Goal: Task Accomplishment & Management: Manage account settings

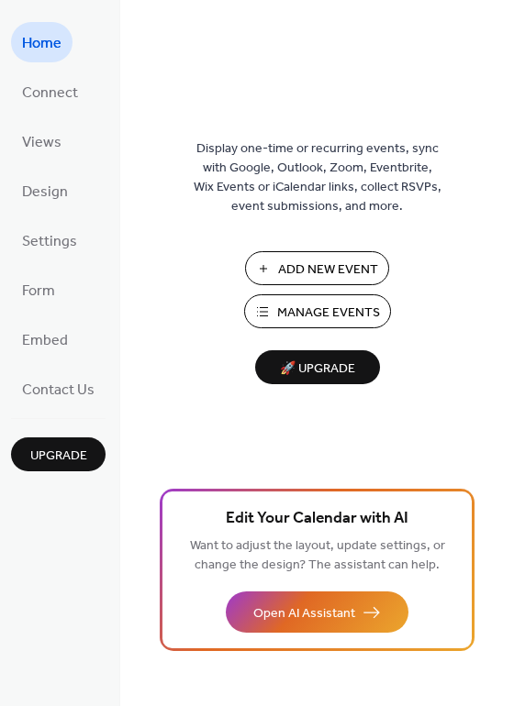
click at [348, 317] on span "Manage Events" at bounding box center [328, 313] width 103 height 19
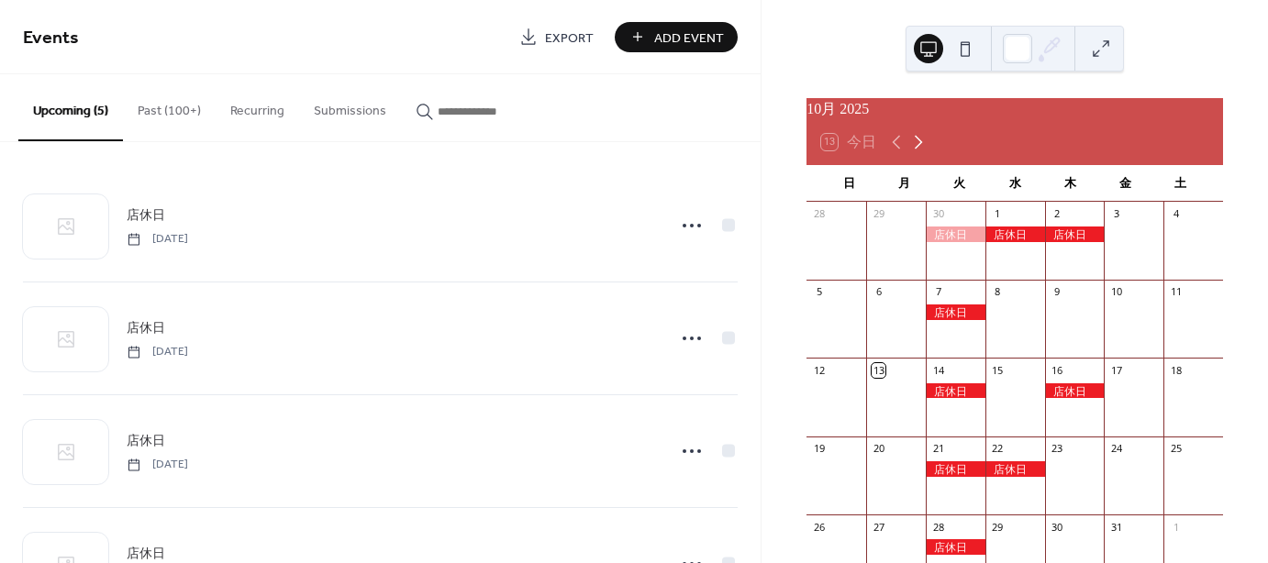
click at [917, 153] on icon at bounding box center [918, 142] width 22 height 22
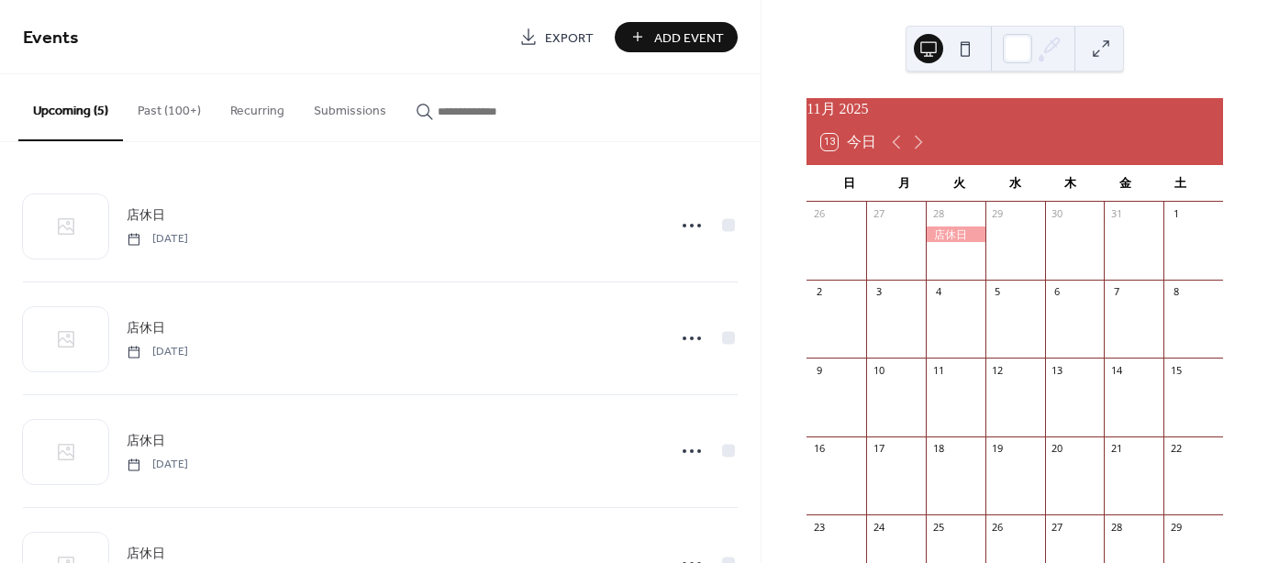
click at [180, 111] on button "Past (100+)" at bounding box center [169, 106] width 93 height 65
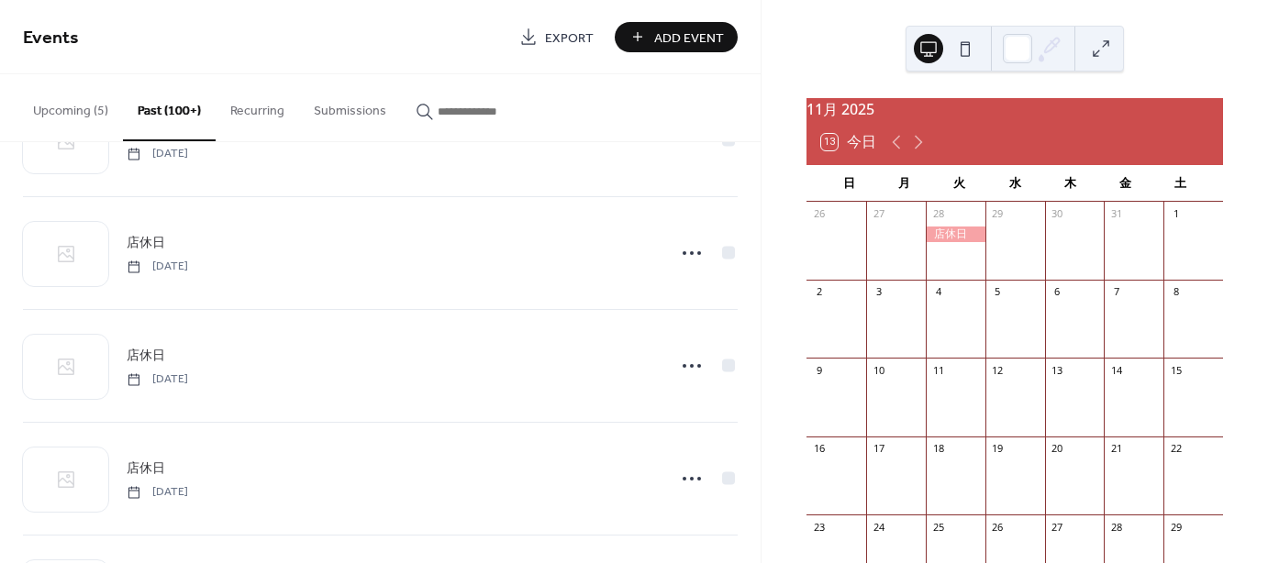
scroll to position [1376, 0]
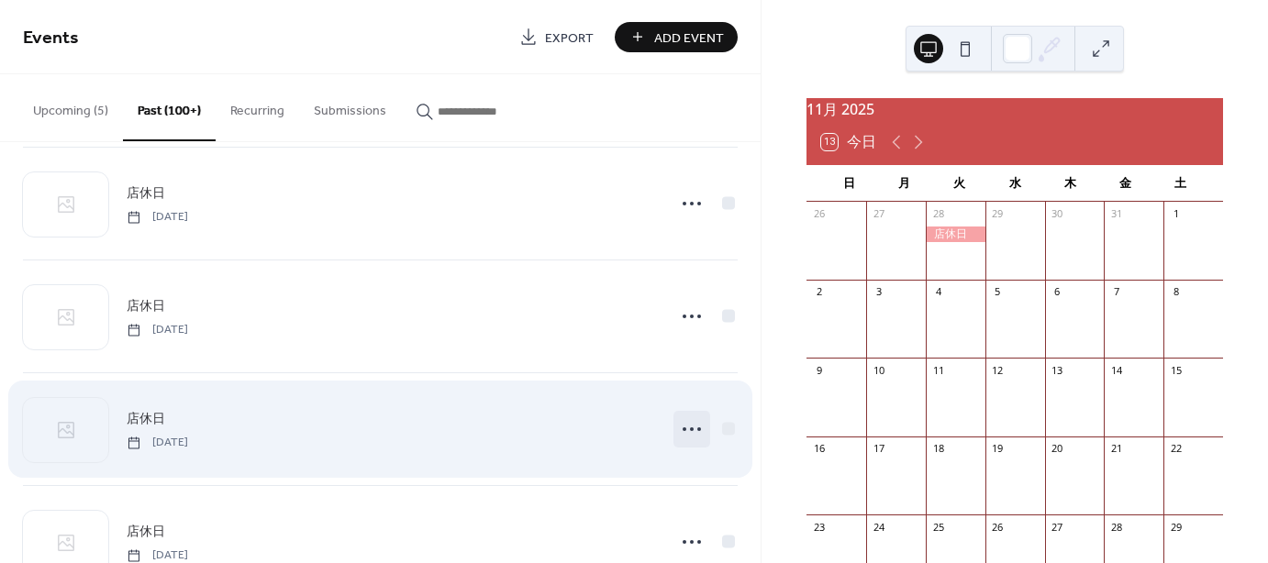
click at [684, 426] on icon at bounding box center [691, 429] width 29 height 29
click at [140, 410] on span "店休日" at bounding box center [146, 419] width 39 height 19
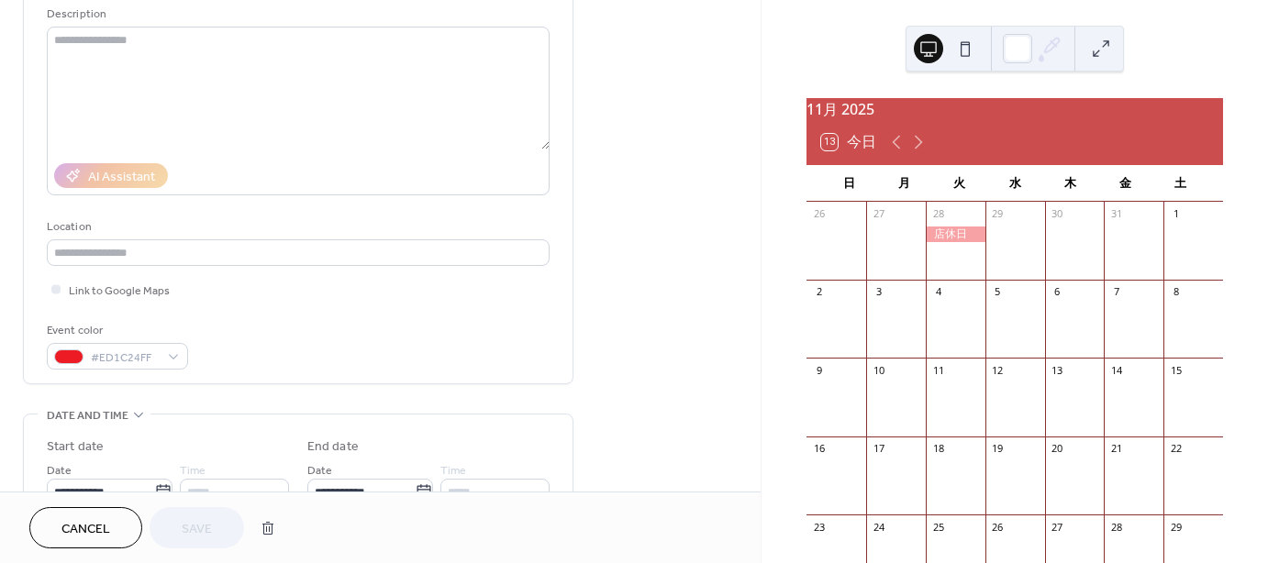
scroll to position [550, 0]
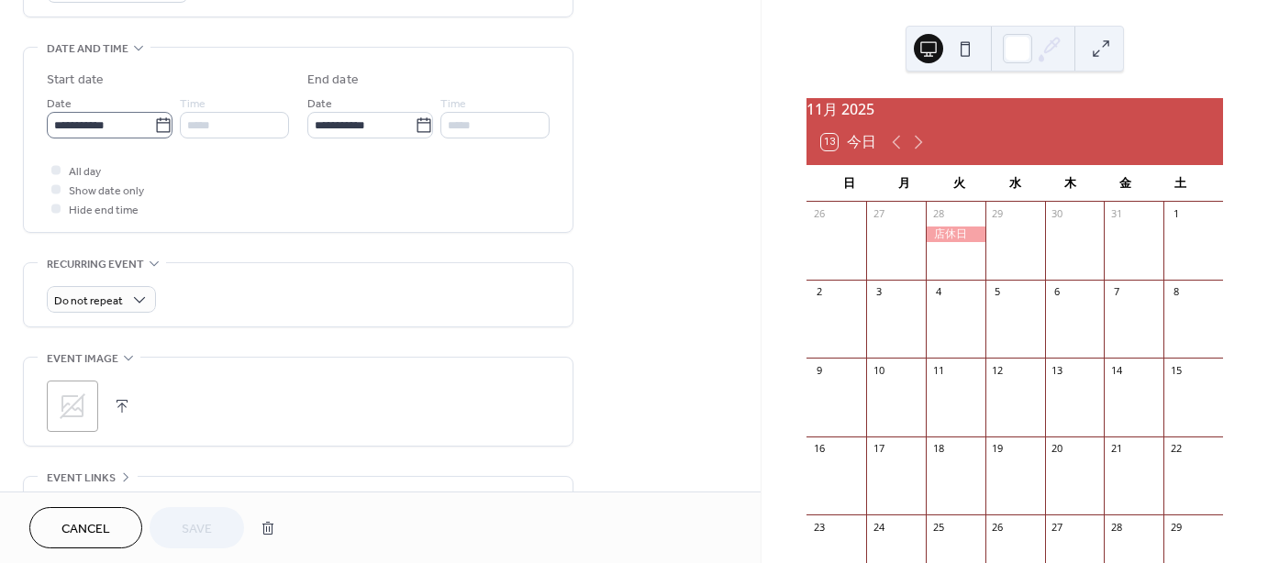
click at [161, 124] on icon at bounding box center [163, 125] width 18 height 18
click at [154, 124] on input "**********" at bounding box center [100, 125] width 107 height 27
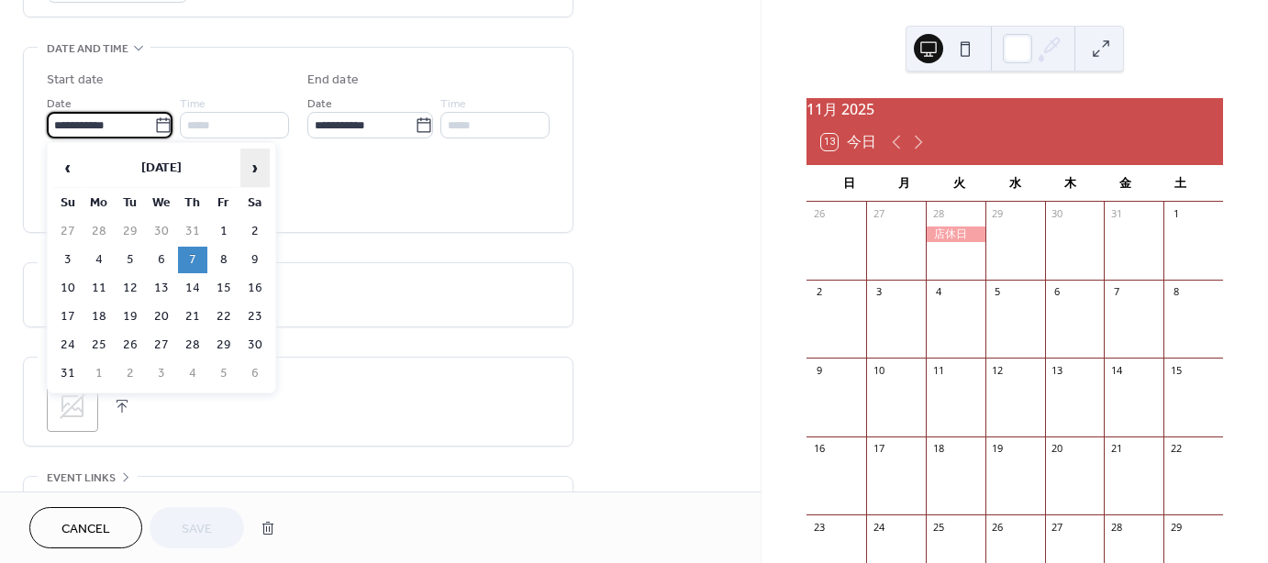
click at [252, 164] on span "›" at bounding box center [255, 167] width 28 height 37
click at [132, 247] on td "4" at bounding box center [130, 260] width 29 height 27
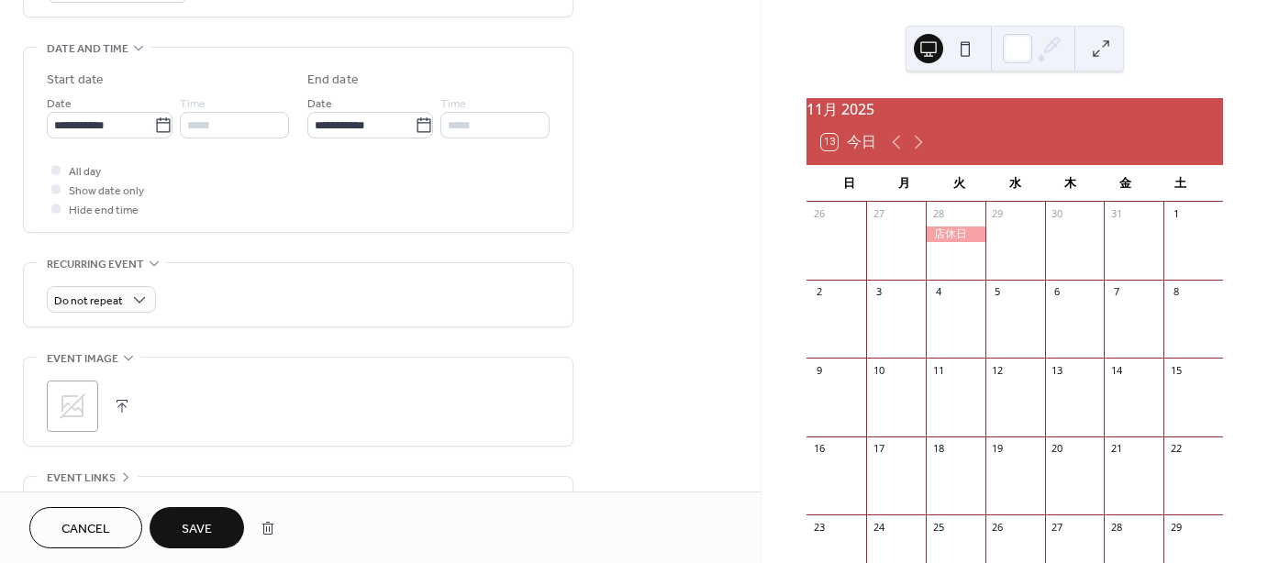
type input "**********"
click at [213, 526] on button "Save" at bounding box center [196, 527] width 94 height 41
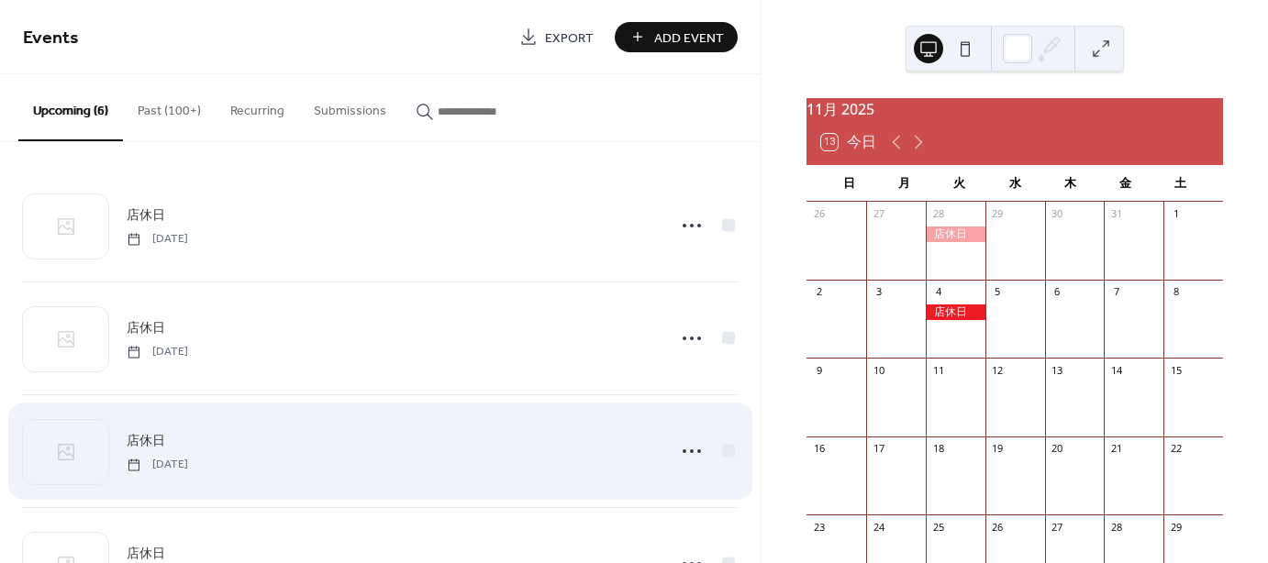
click at [174, 105] on button "Past (100+)" at bounding box center [169, 106] width 93 height 65
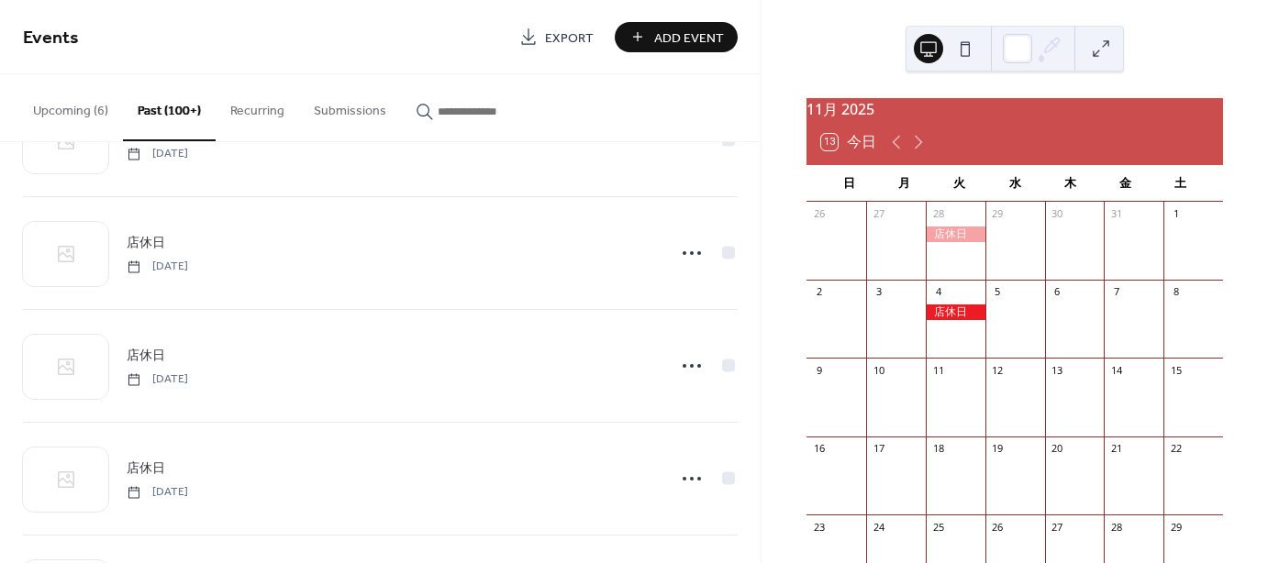
scroll to position [917, 0]
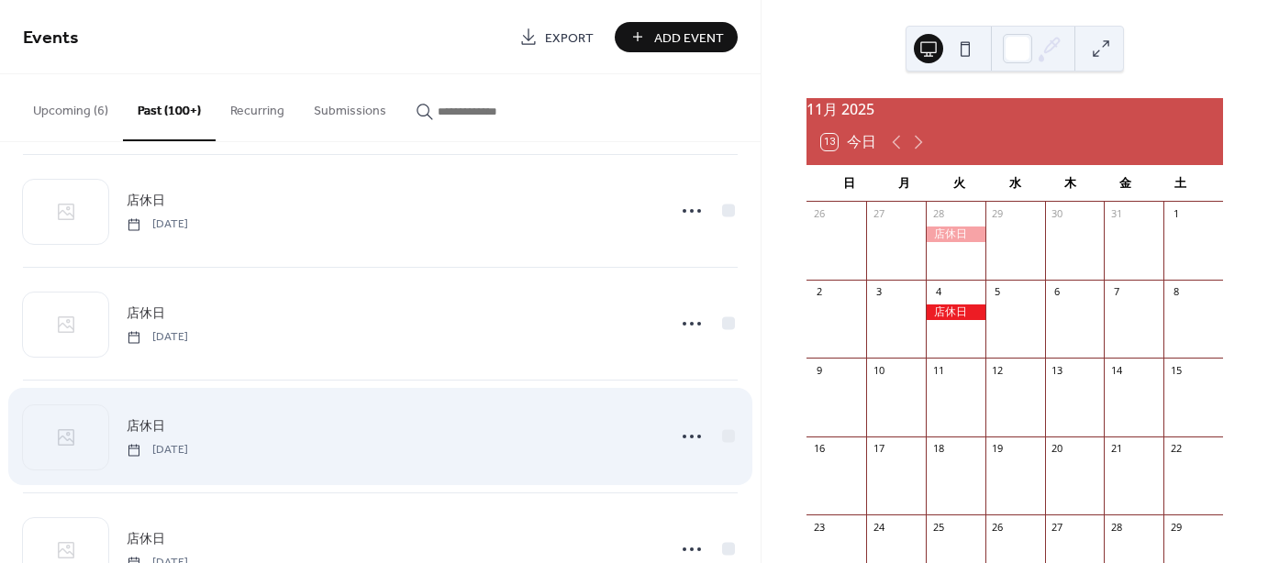
click at [147, 422] on span "店休日" at bounding box center [146, 426] width 39 height 19
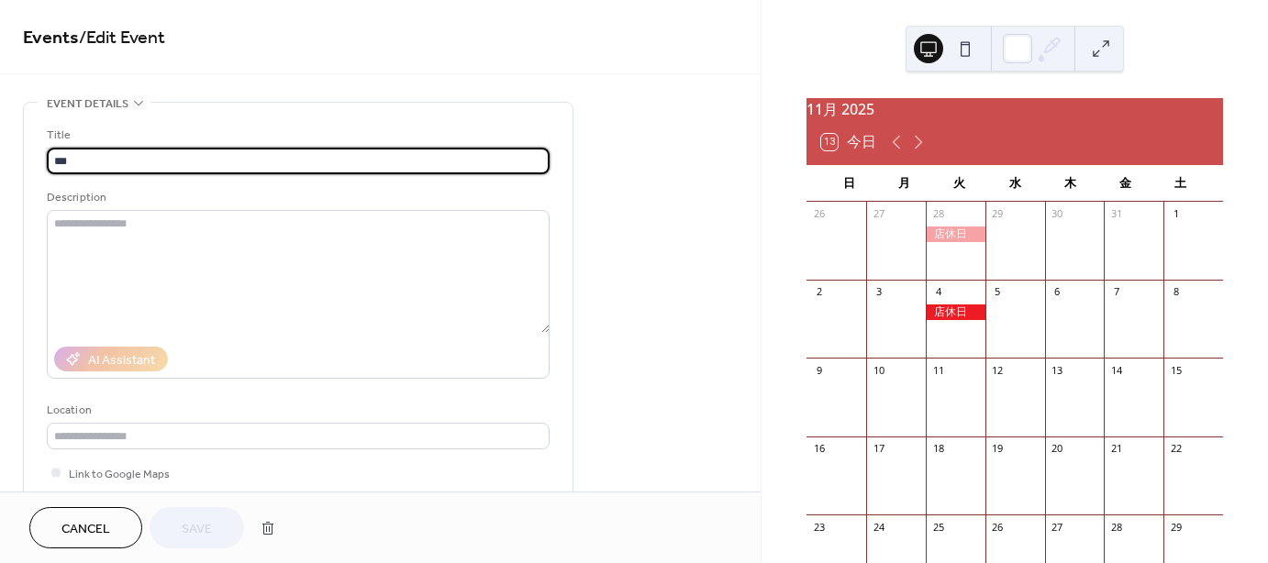
scroll to position [275, 0]
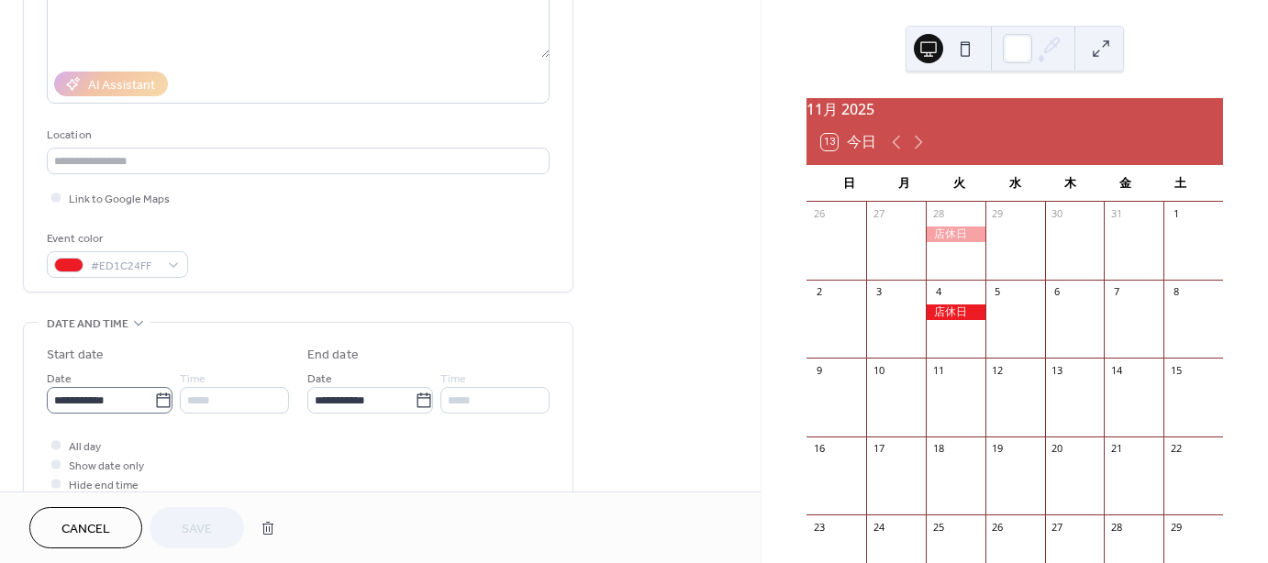
click at [161, 399] on icon at bounding box center [163, 401] width 18 height 18
click at [154, 399] on input "**********" at bounding box center [100, 400] width 107 height 27
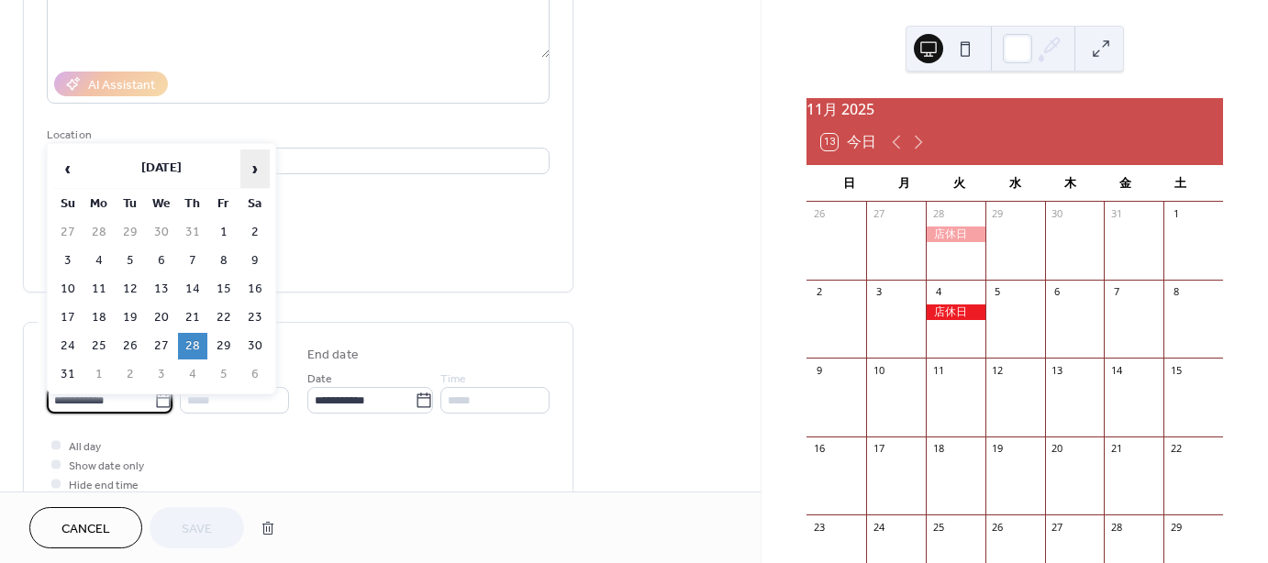
click at [250, 168] on span "›" at bounding box center [255, 168] width 28 height 37
click at [257, 169] on span "›" at bounding box center [255, 168] width 28 height 37
click at [257, 171] on span "›" at bounding box center [255, 168] width 28 height 37
click at [129, 284] on td "11" at bounding box center [130, 289] width 29 height 27
type input "**********"
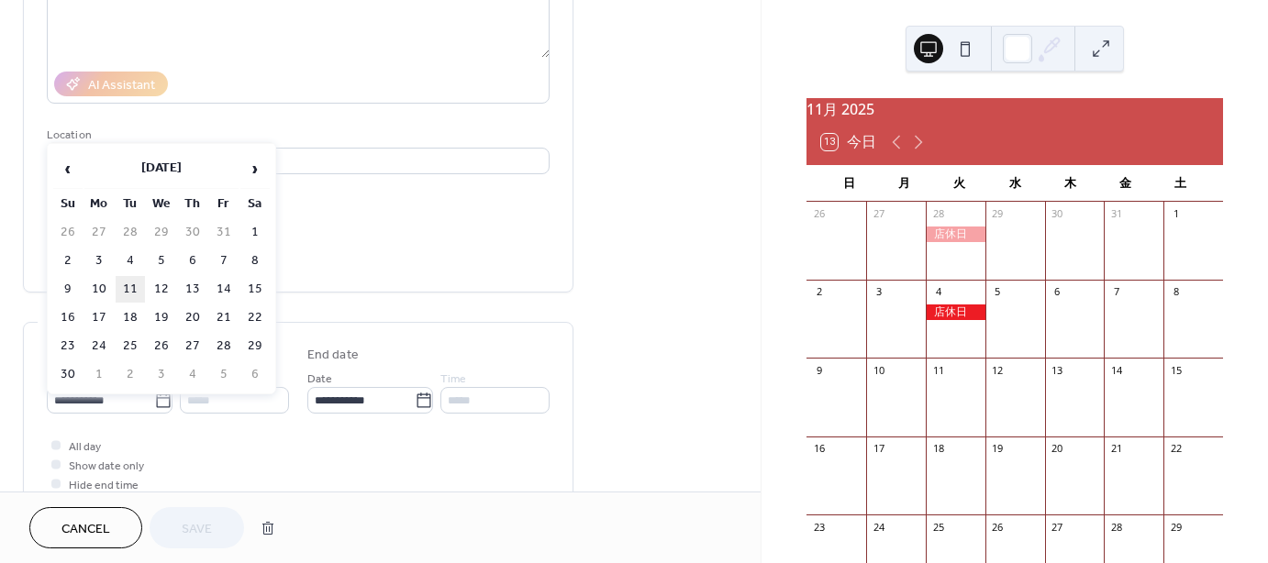
type input "**********"
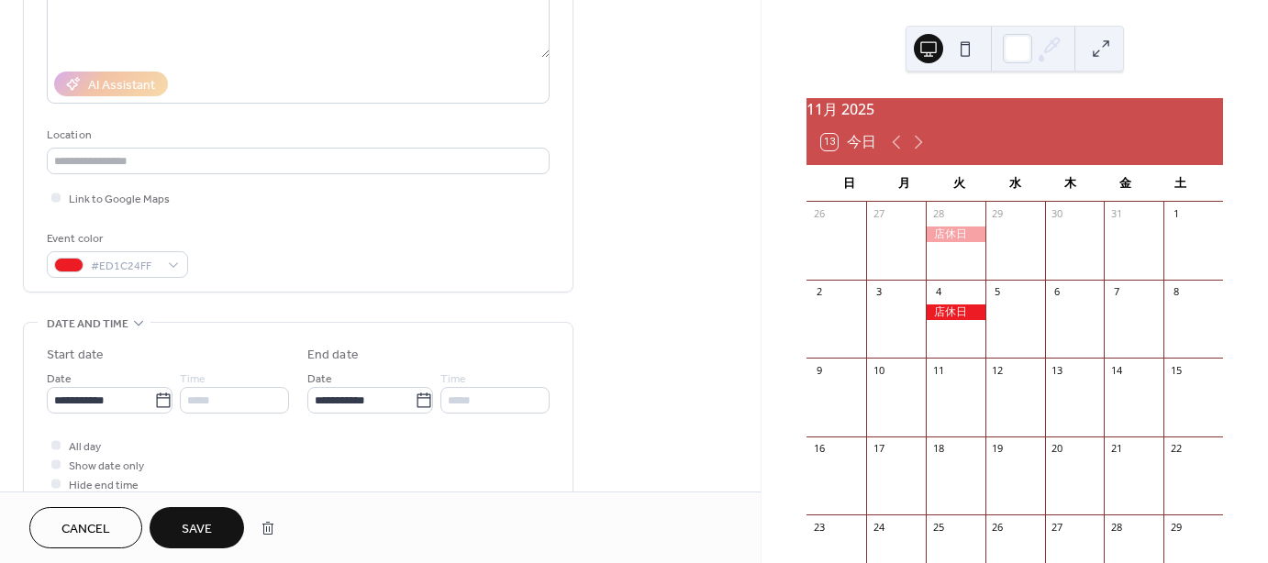
click at [206, 534] on span "Save" at bounding box center [197, 529] width 30 height 19
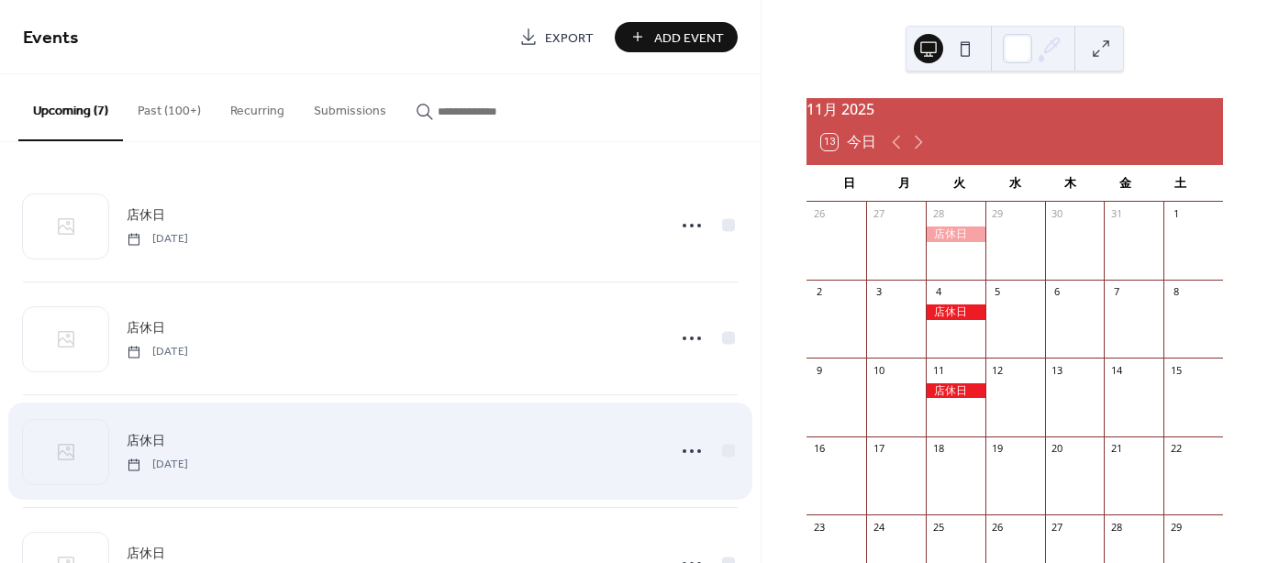
click at [171, 111] on button "Past (100+)" at bounding box center [169, 106] width 93 height 65
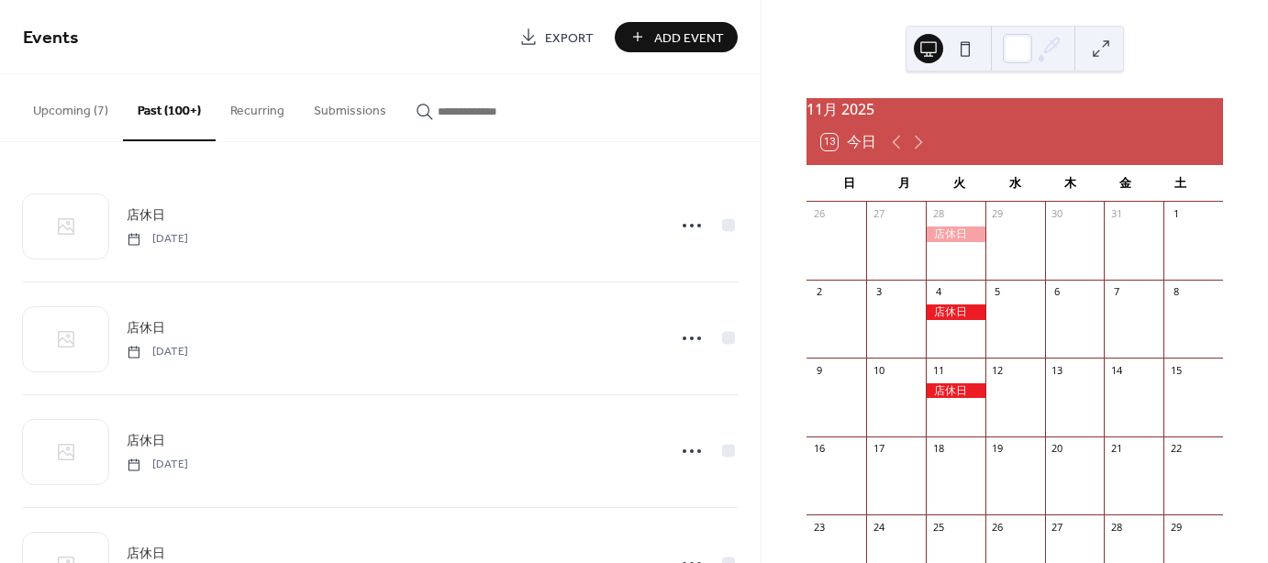
scroll to position [1284, 0]
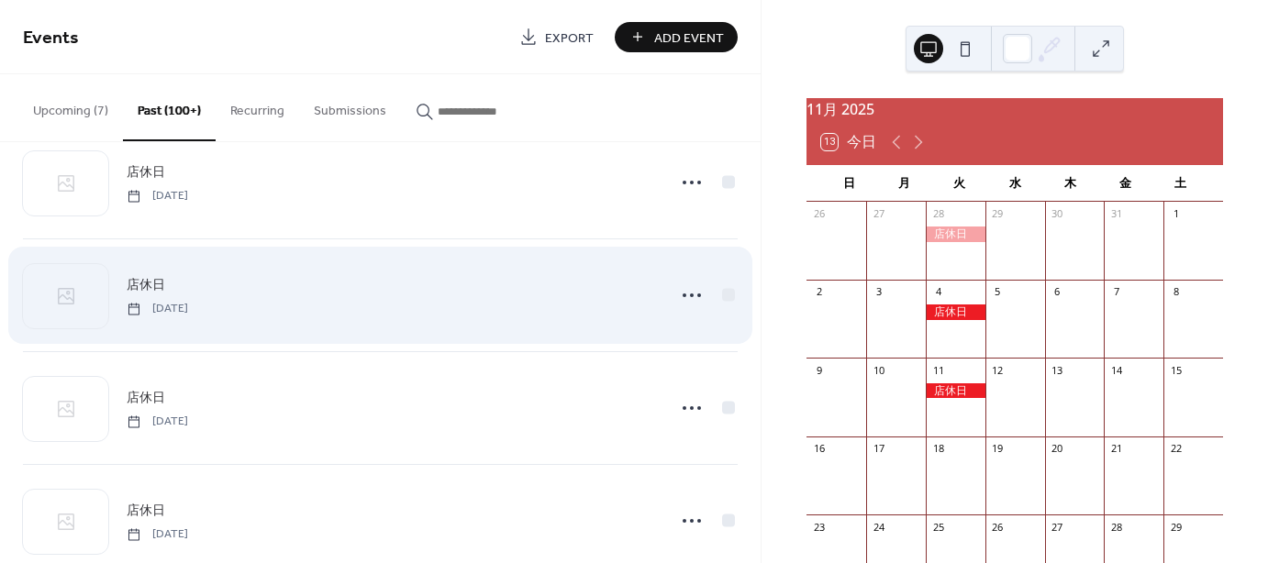
click at [147, 279] on span "店休日" at bounding box center [146, 285] width 39 height 19
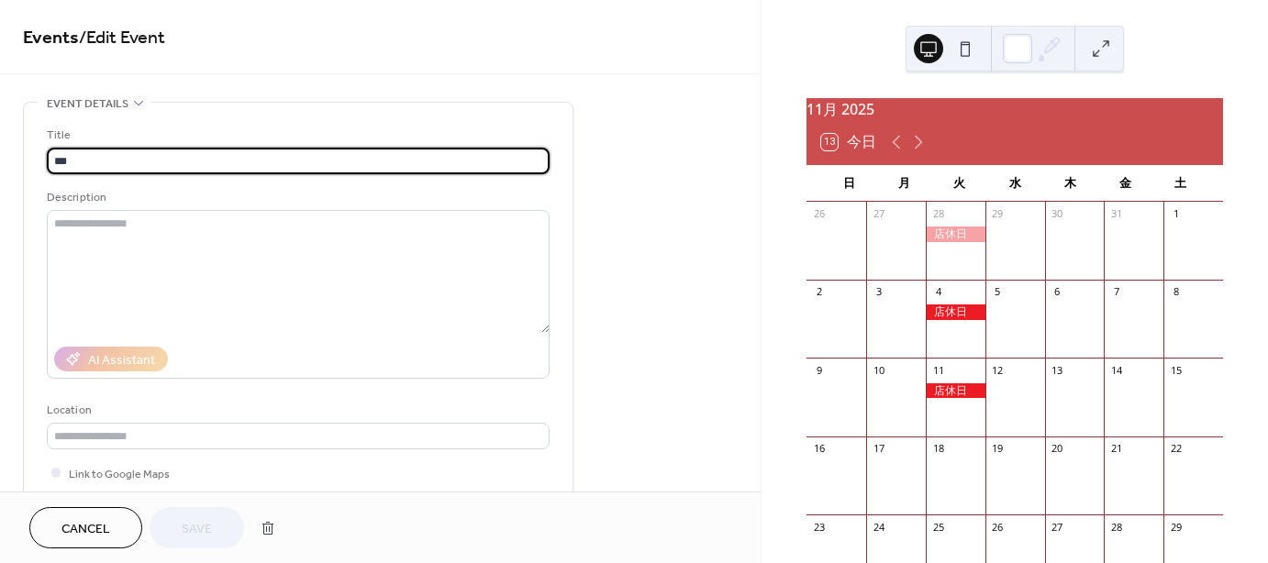
scroll to position [459, 0]
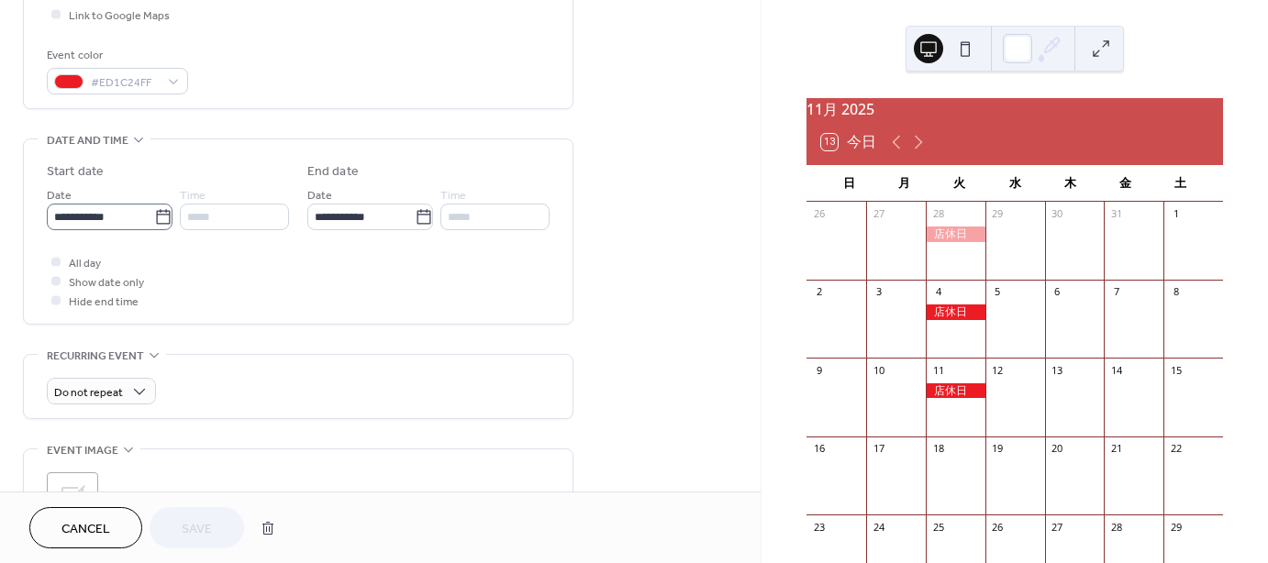
click at [158, 216] on icon at bounding box center [163, 217] width 18 height 18
click at [154, 216] on input "**********" at bounding box center [100, 217] width 107 height 27
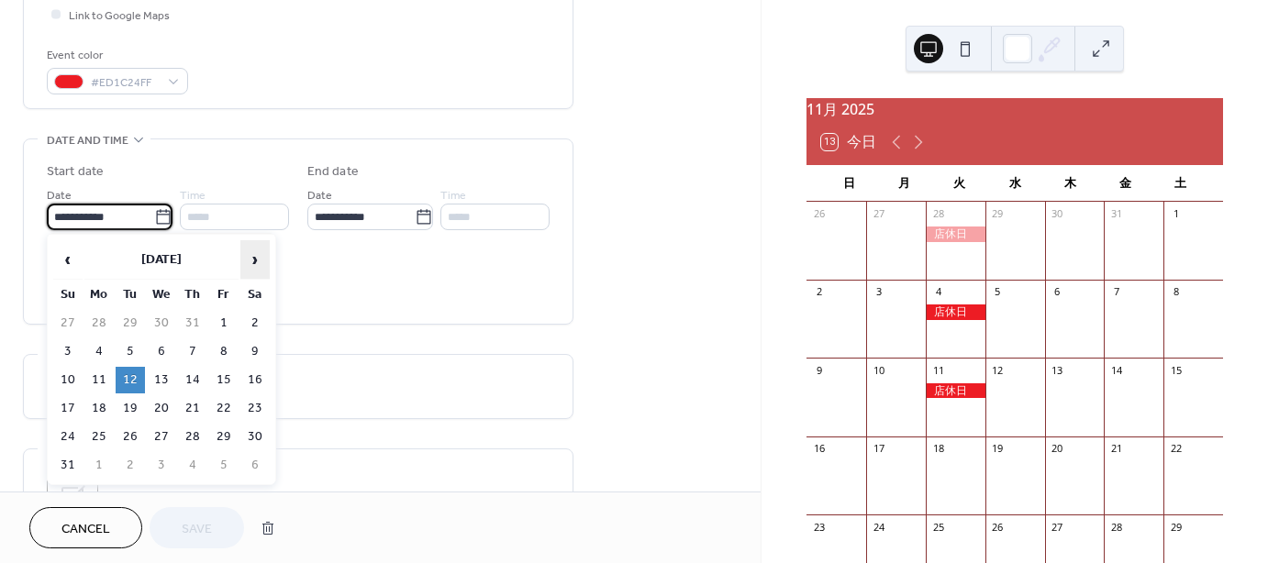
click at [251, 256] on span "›" at bounding box center [255, 259] width 28 height 37
click at [252, 256] on span "›" at bounding box center [255, 259] width 28 height 37
click at [253, 254] on span "›" at bounding box center [255, 259] width 28 height 37
click at [226, 371] on td "14" at bounding box center [223, 380] width 29 height 27
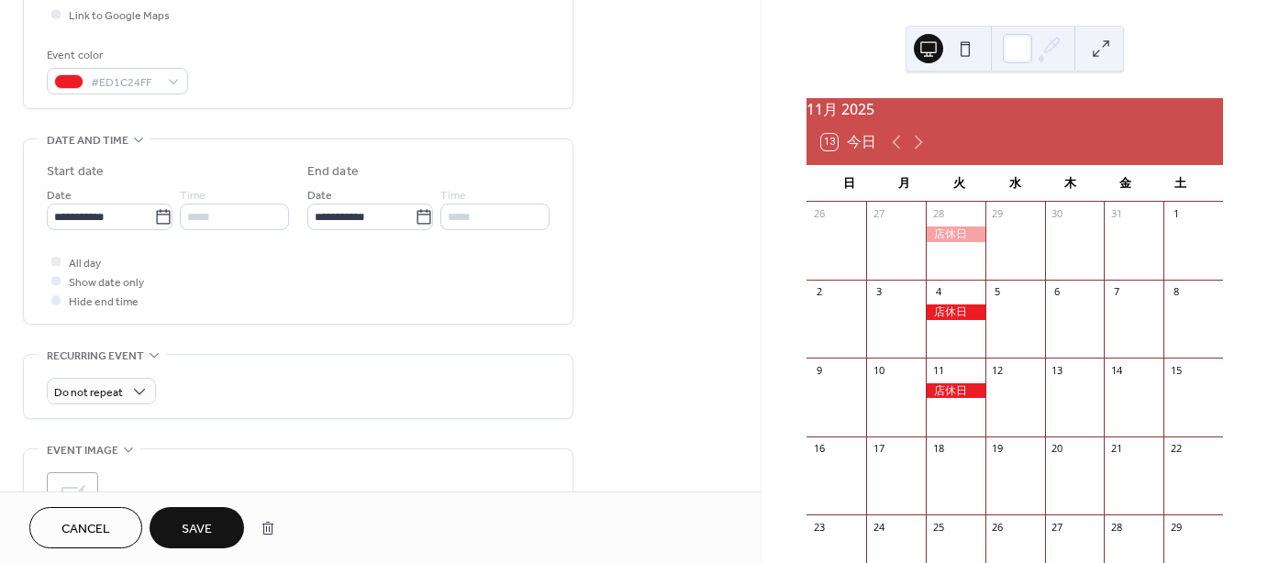
type input "**********"
click at [208, 529] on span "Save" at bounding box center [197, 529] width 30 height 19
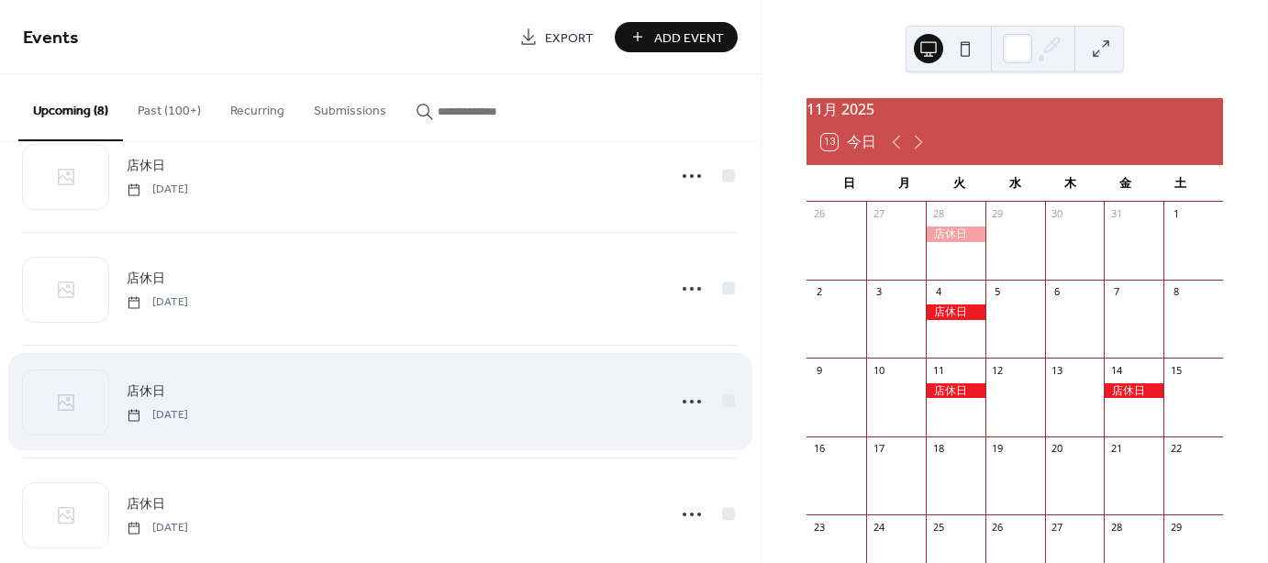
scroll to position [533, 0]
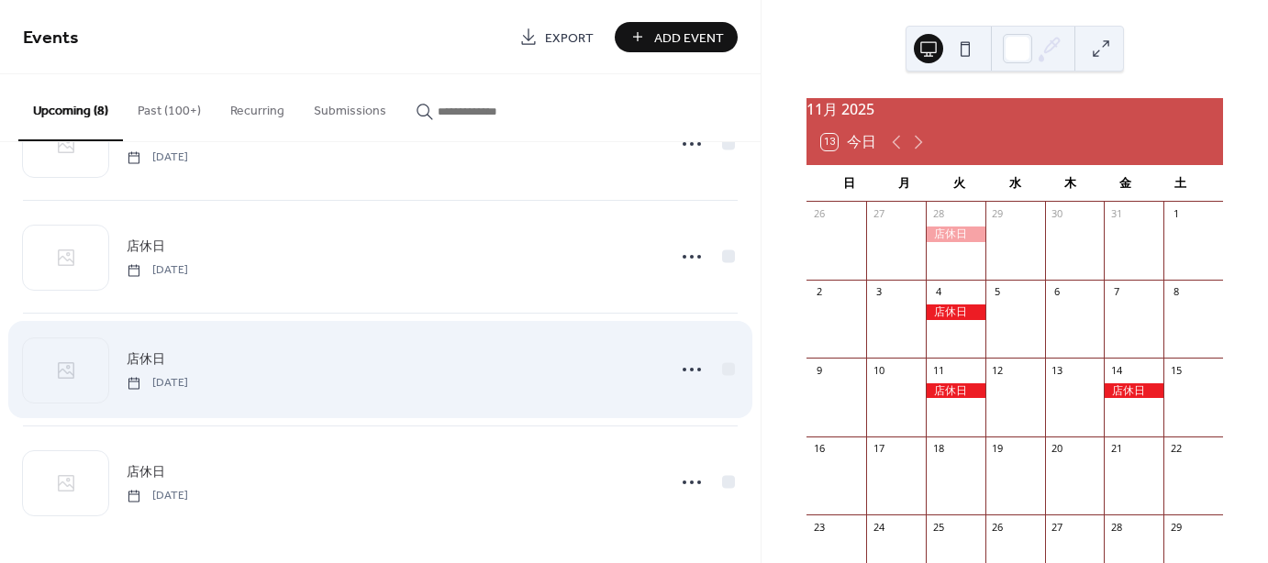
click at [153, 357] on span "店休日" at bounding box center [146, 359] width 39 height 19
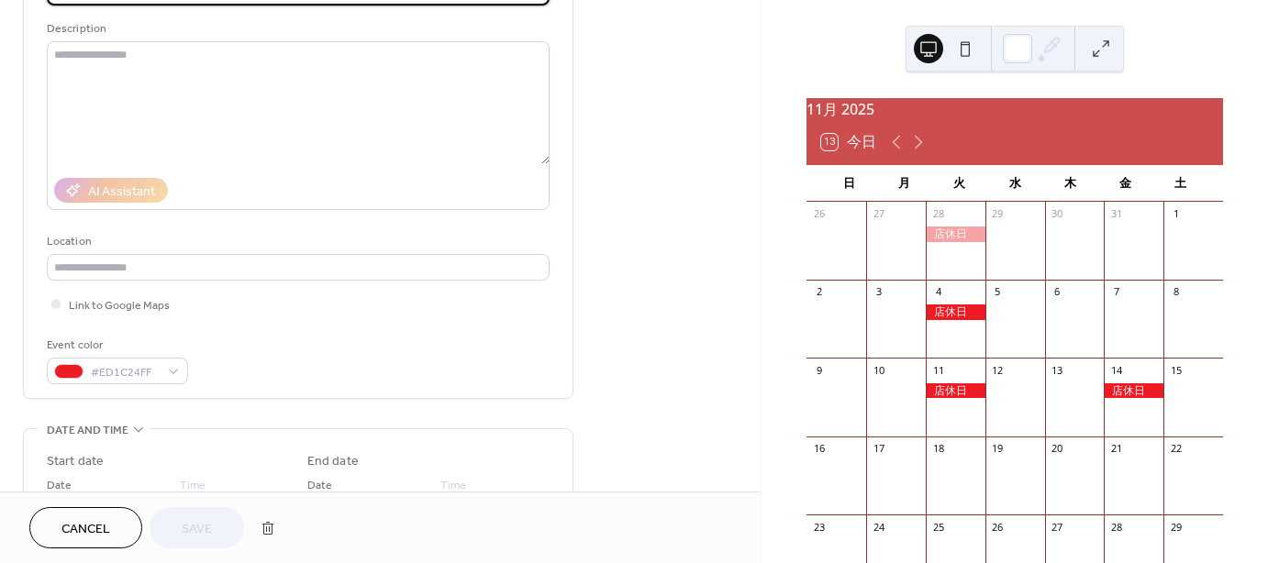
scroll to position [275, 0]
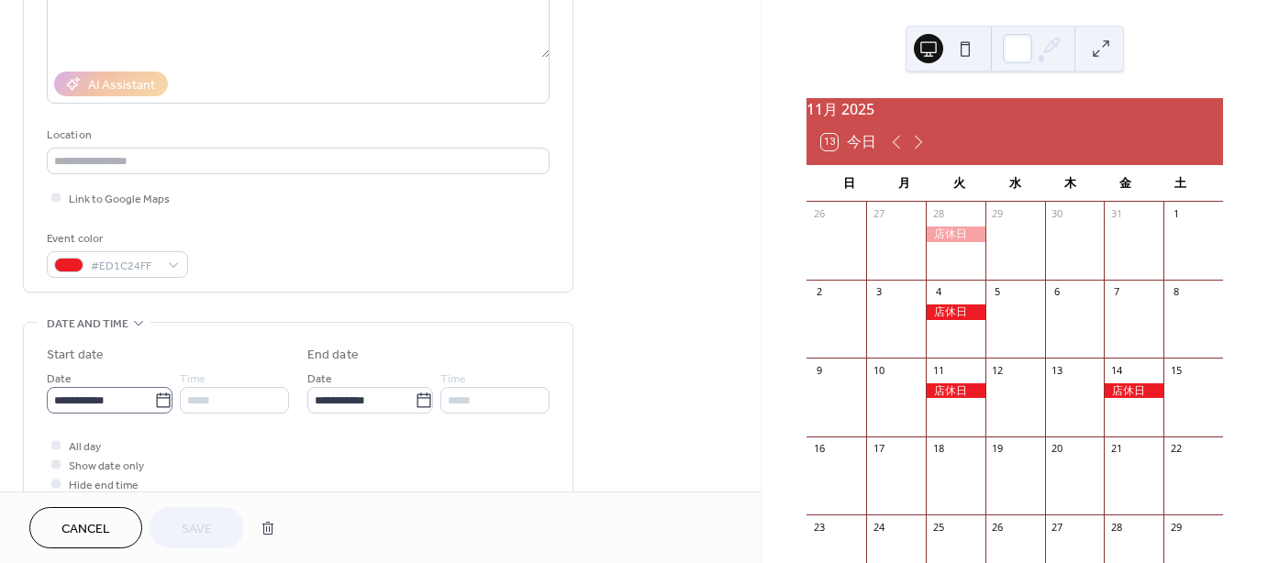
click at [154, 403] on icon at bounding box center [163, 401] width 18 height 18
click at [154, 403] on input "**********" at bounding box center [100, 400] width 107 height 27
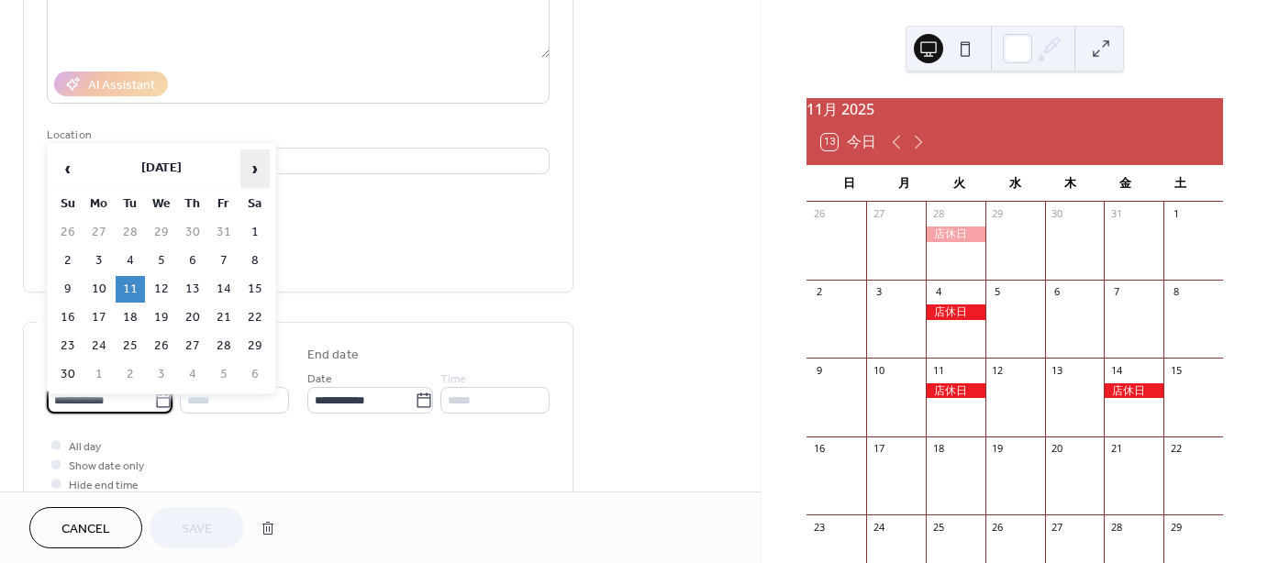
click at [254, 171] on span "›" at bounding box center [255, 168] width 28 height 37
click at [69, 165] on span "‹" at bounding box center [68, 168] width 28 height 37
click at [71, 164] on span "‹" at bounding box center [68, 168] width 28 height 37
click at [116, 535] on button "Cancel" at bounding box center [85, 527] width 113 height 41
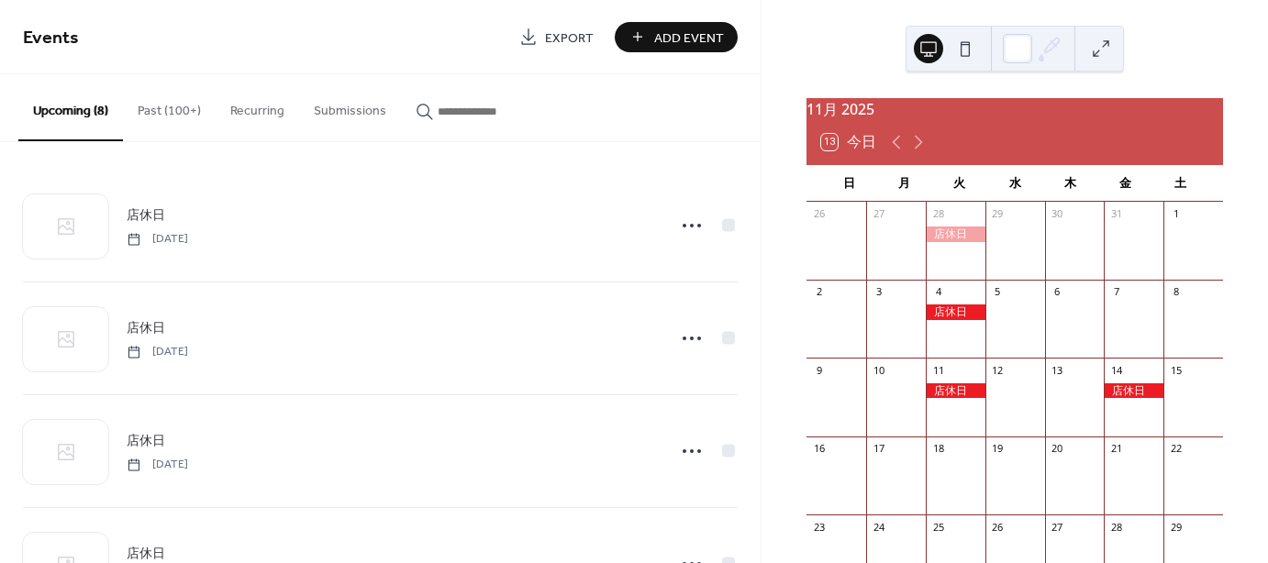
click at [183, 109] on button "Past (100+)" at bounding box center [169, 106] width 93 height 65
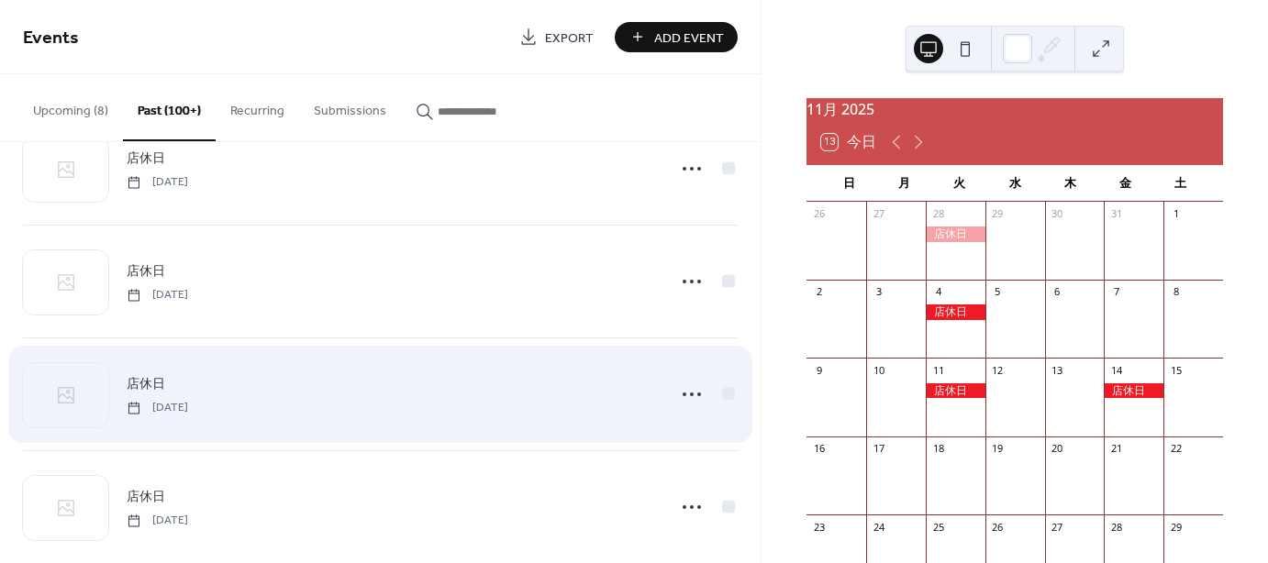
scroll to position [917, 0]
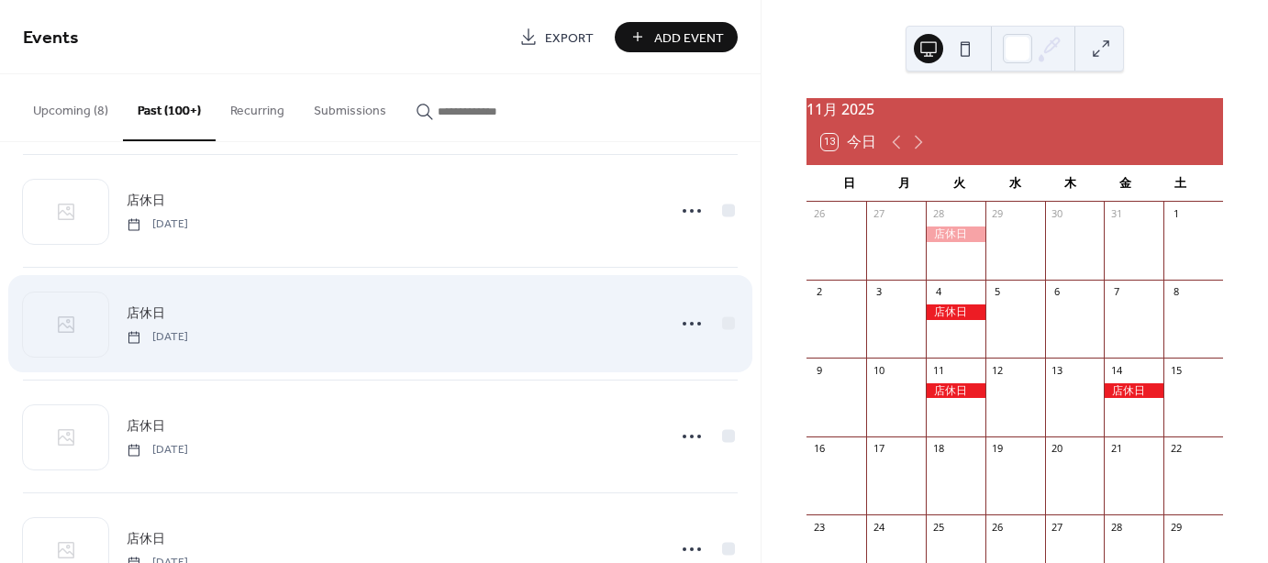
click at [158, 309] on span "店休日" at bounding box center [146, 313] width 39 height 19
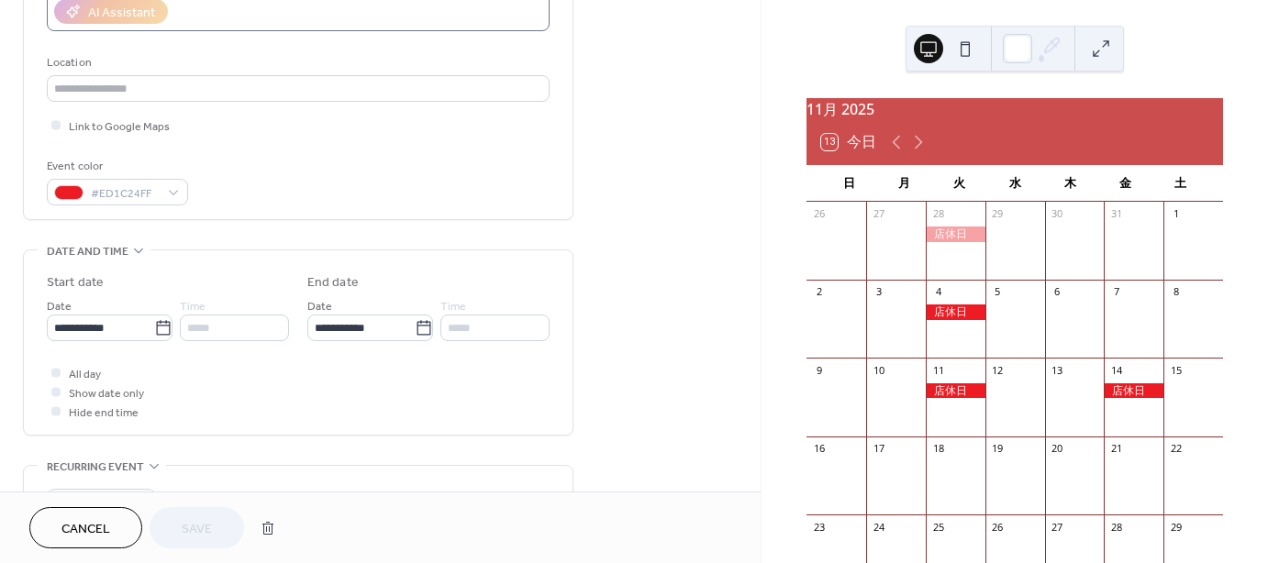
scroll to position [367, 0]
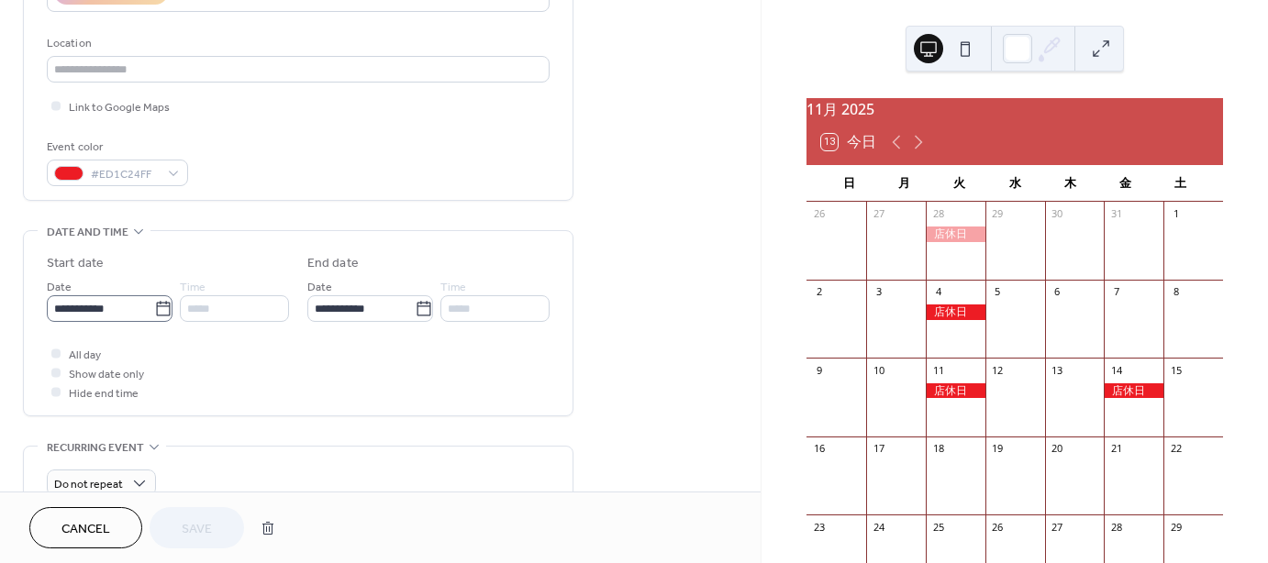
click at [159, 310] on icon at bounding box center [163, 309] width 18 height 18
click at [154, 310] on input "**********" at bounding box center [100, 308] width 107 height 27
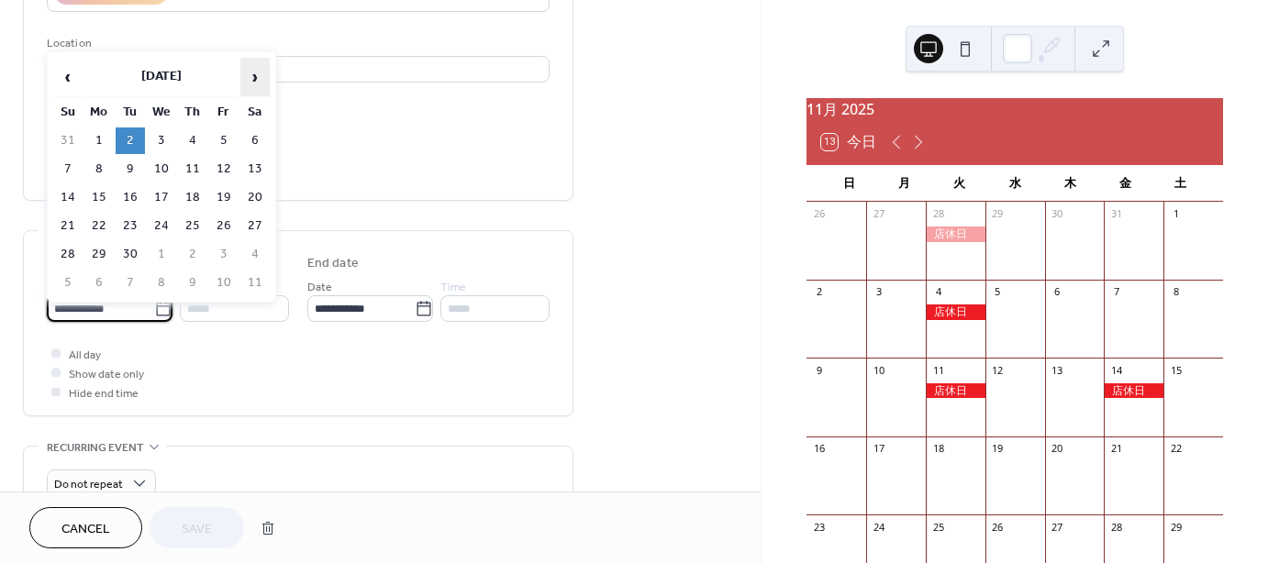
click at [257, 78] on span "›" at bounding box center [255, 77] width 28 height 37
click at [121, 226] on td "18" at bounding box center [130, 226] width 29 height 27
type input "**********"
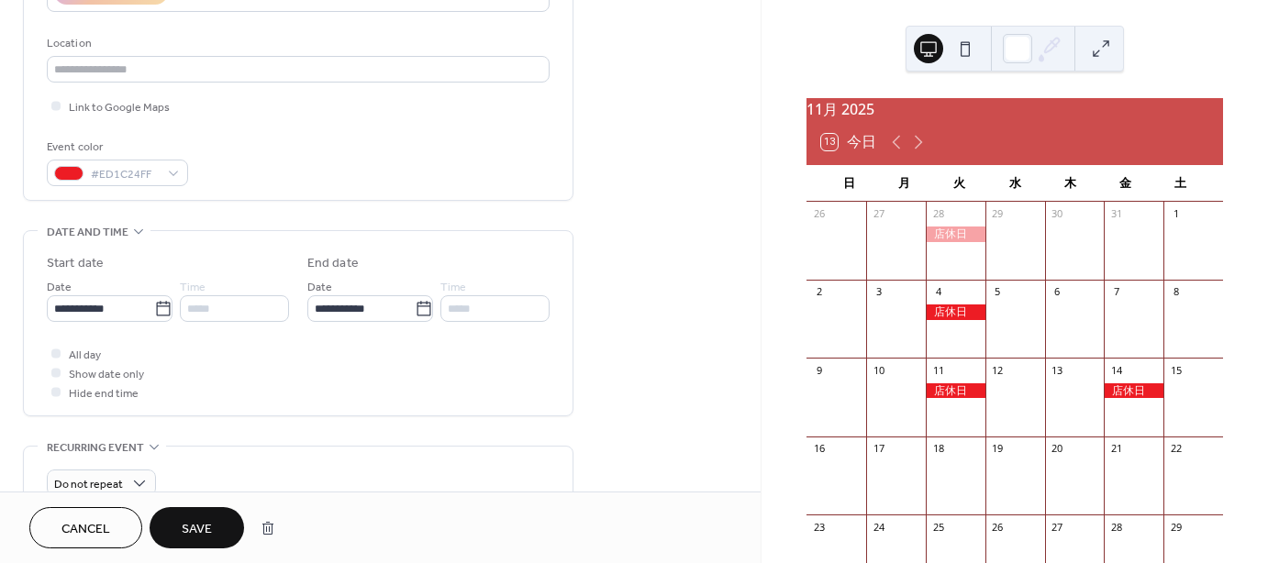
click at [205, 528] on span "Save" at bounding box center [197, 529] width 30 height 19
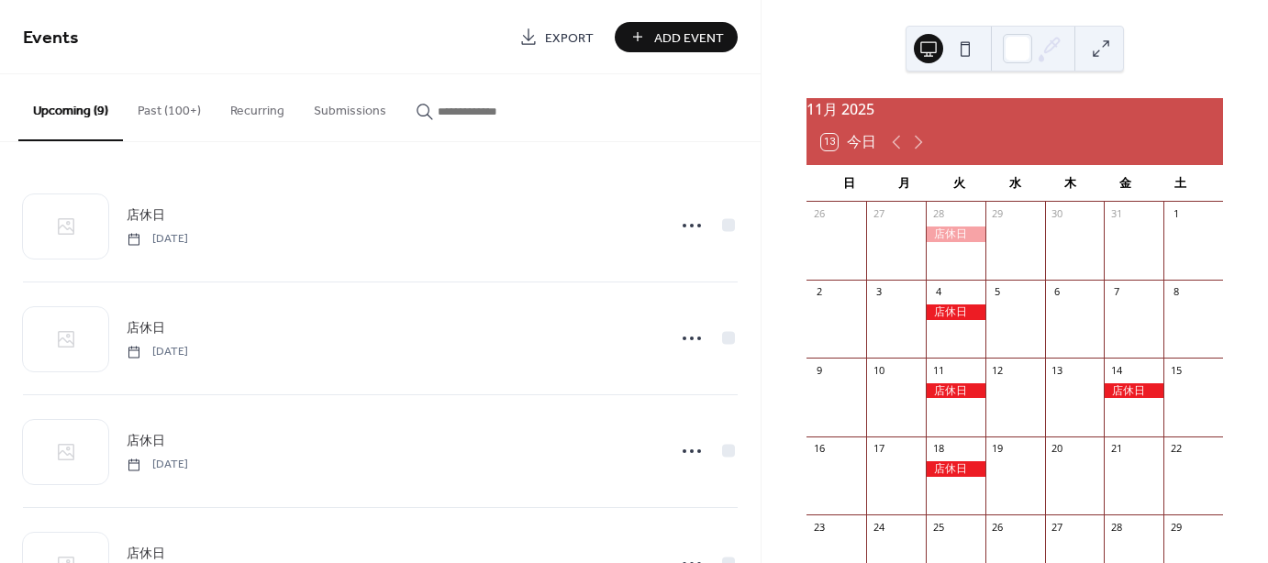
click at [187, 109] on button "Past (100+)" at bounding box center [169, 106] width 93 height 65
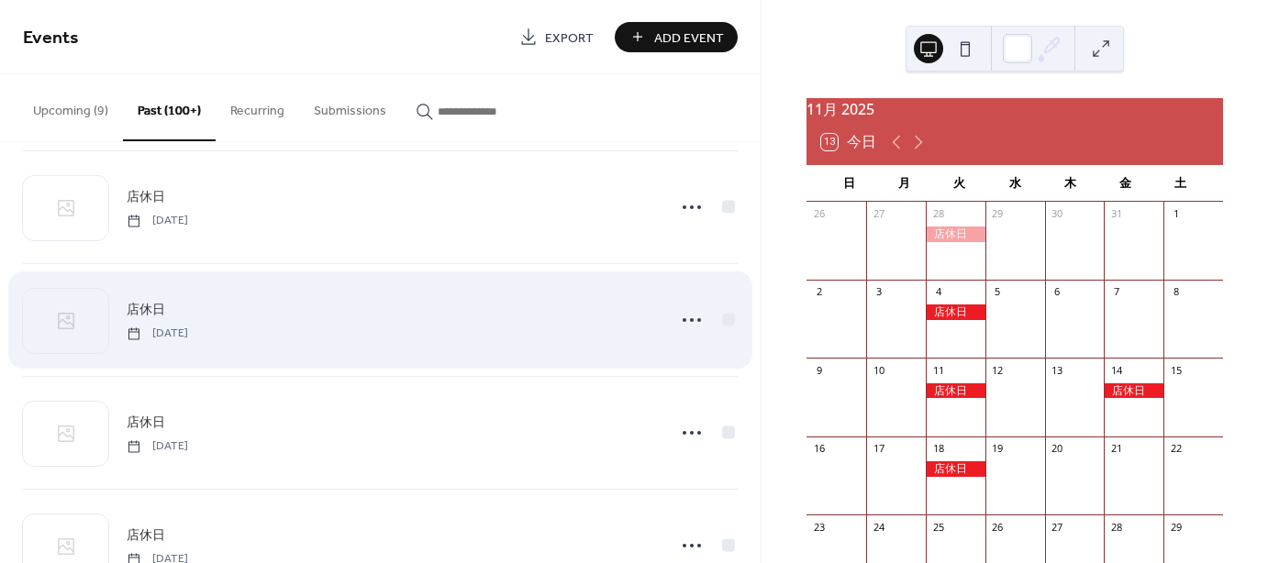
scroll to position [917, 0]
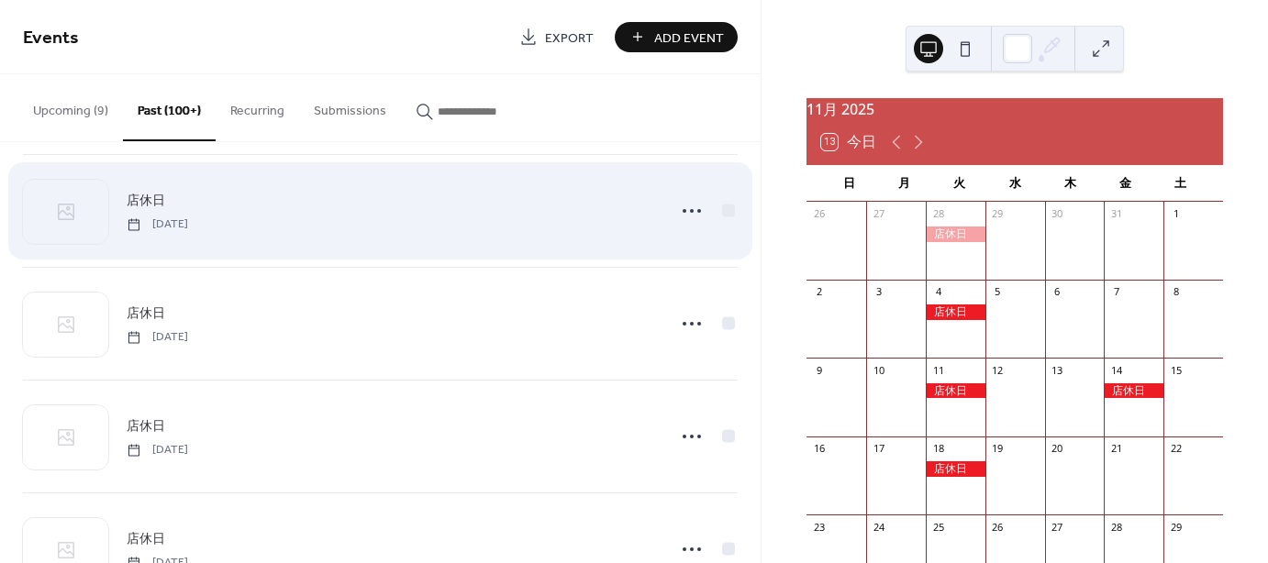
click at [150, 199] on span "店休日" at bounding box center [146, 201] width 39 height 19
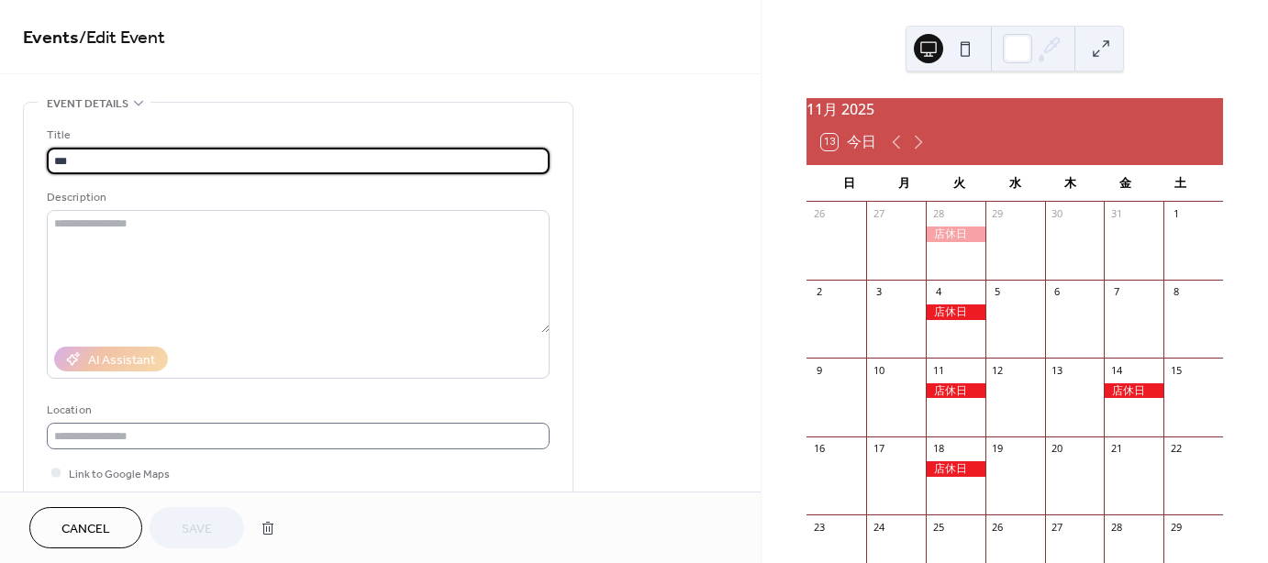
scroll to position [275, 0]
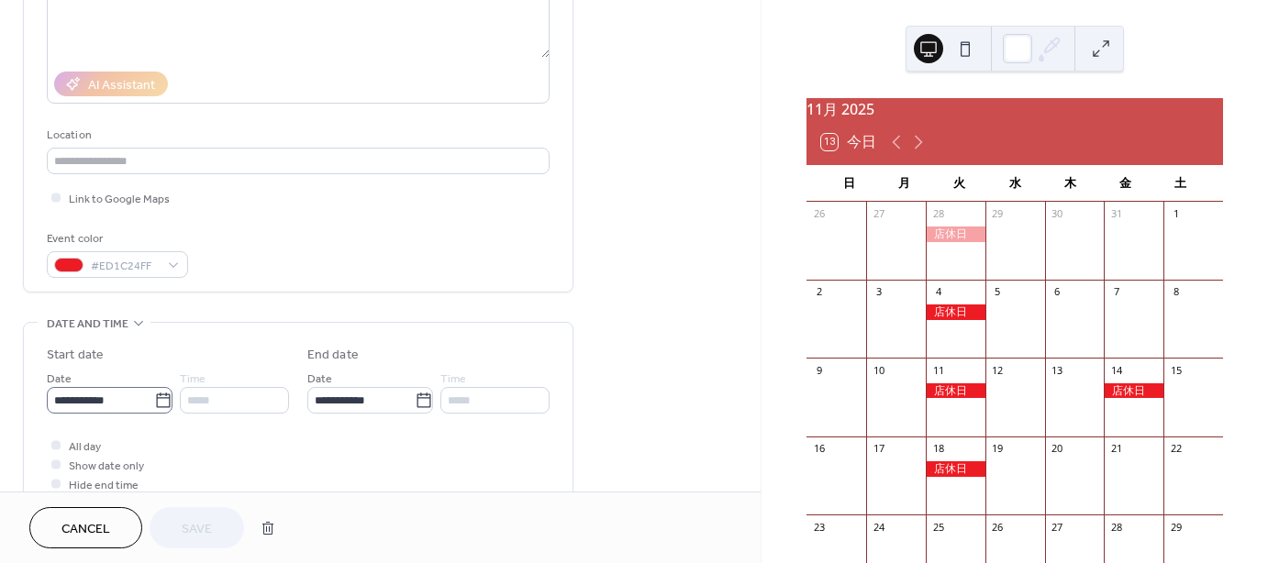
click at [161, 392] on icon at bounding box center [163, 401] width 18 height 18
click at [154, 390] on input "**********" at bounding box center [100, 400] width 107 height 27
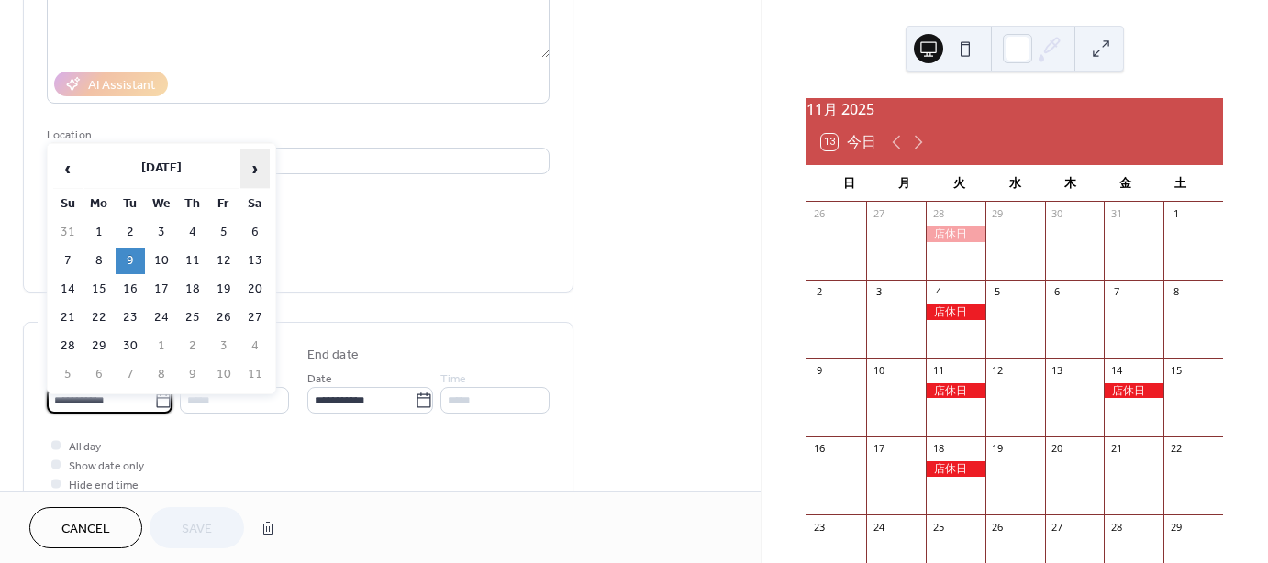
click at [260, 172] on span "›" at bounding box center [255, 168] width 28 height 37
click at [132, 334] on td "25" at bounding box center [130, 346] width 29 height 27
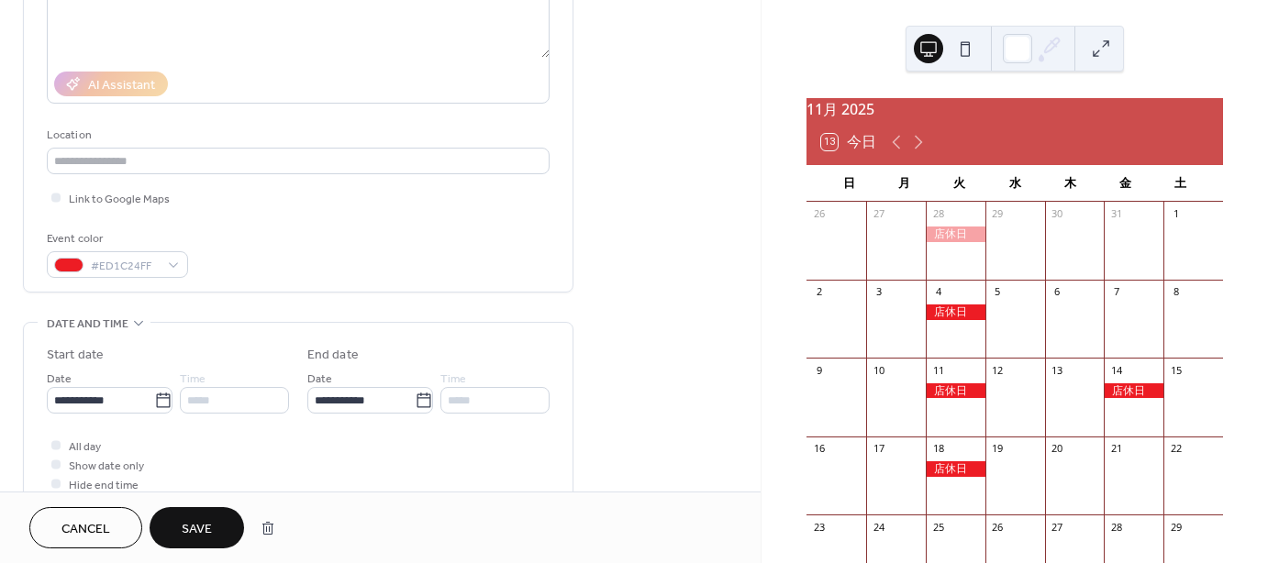
type input "**********"
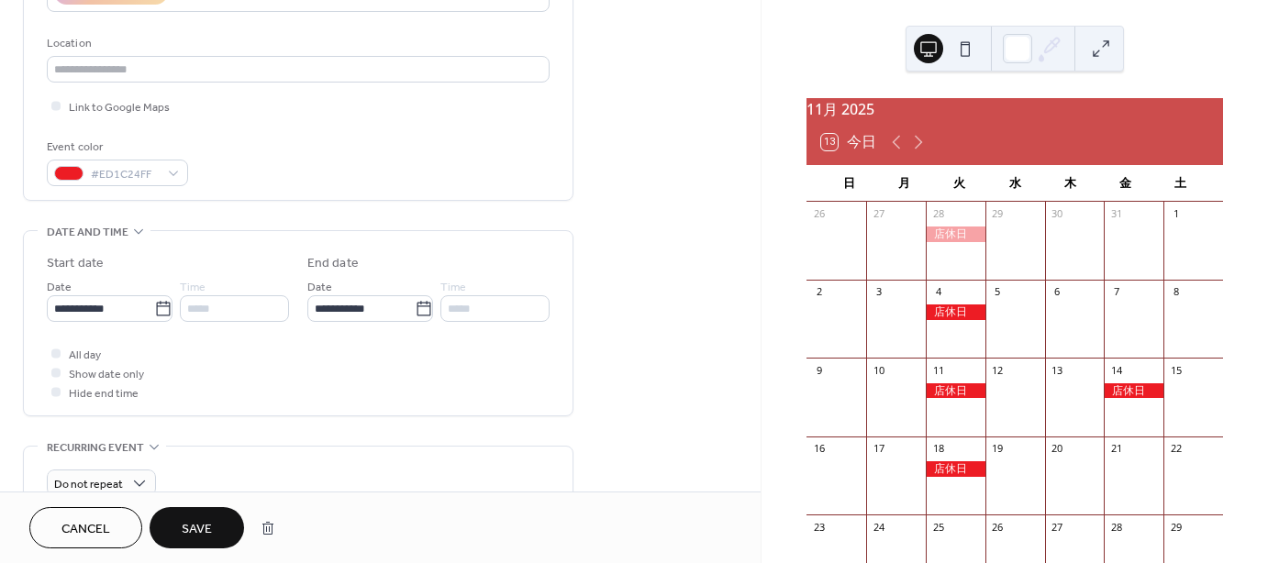
click at [216, 528] on button "Save" at bounding box center [196, 527] width 94 height 41
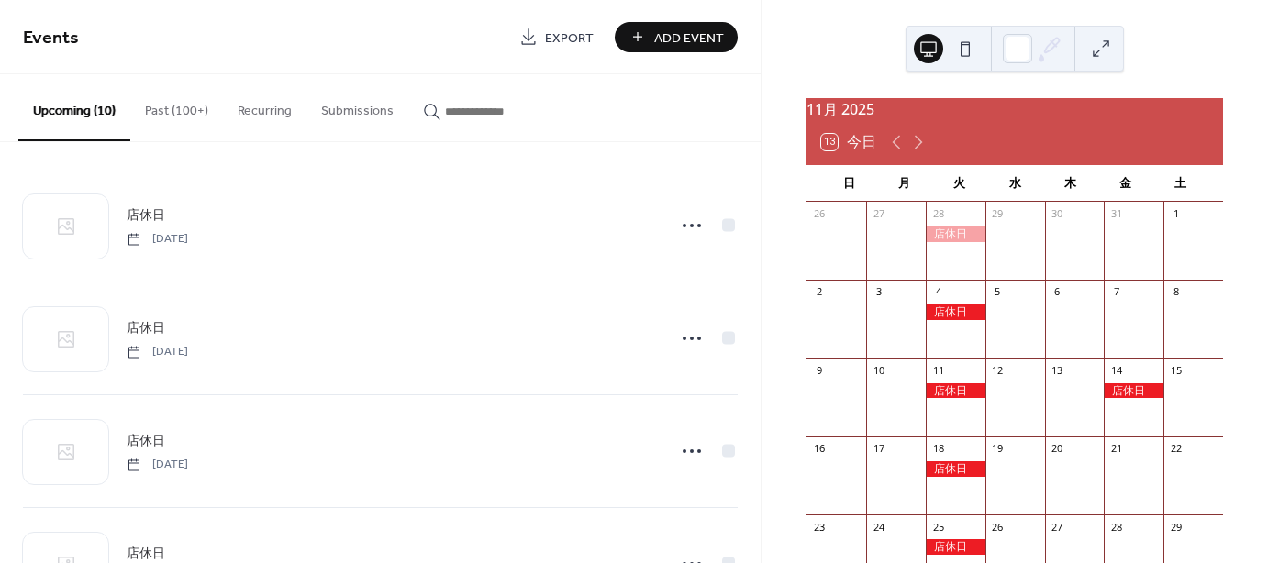
click at [183, 107] on button "Past (100+)" at bounding box center [176, 106] width 93 height 65
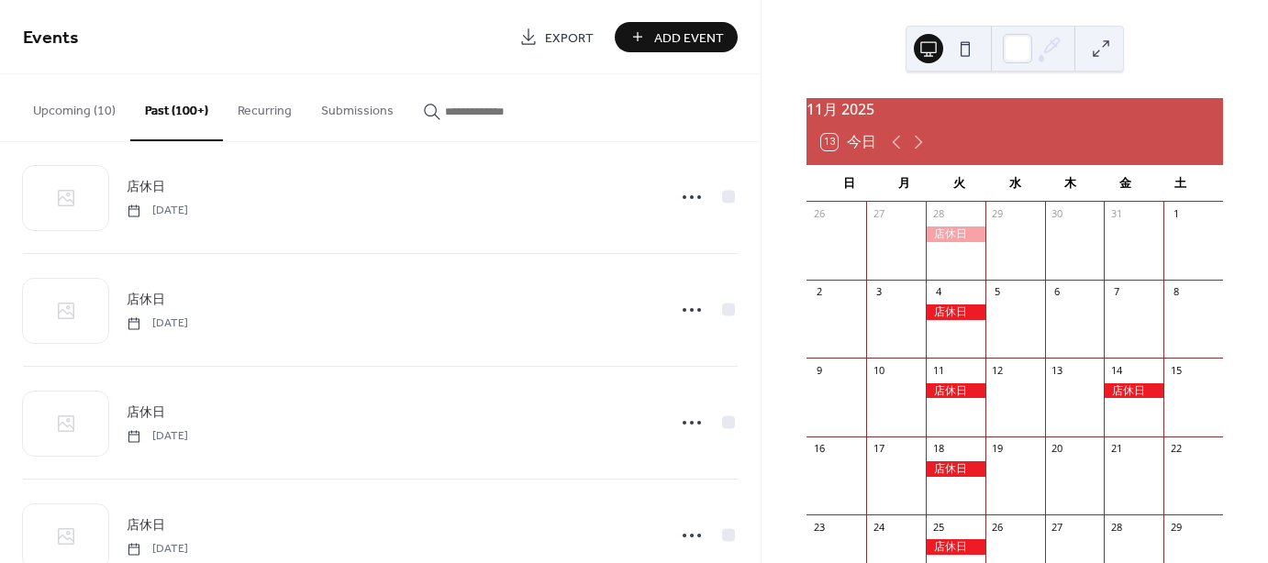
scroll to position [734, 0]
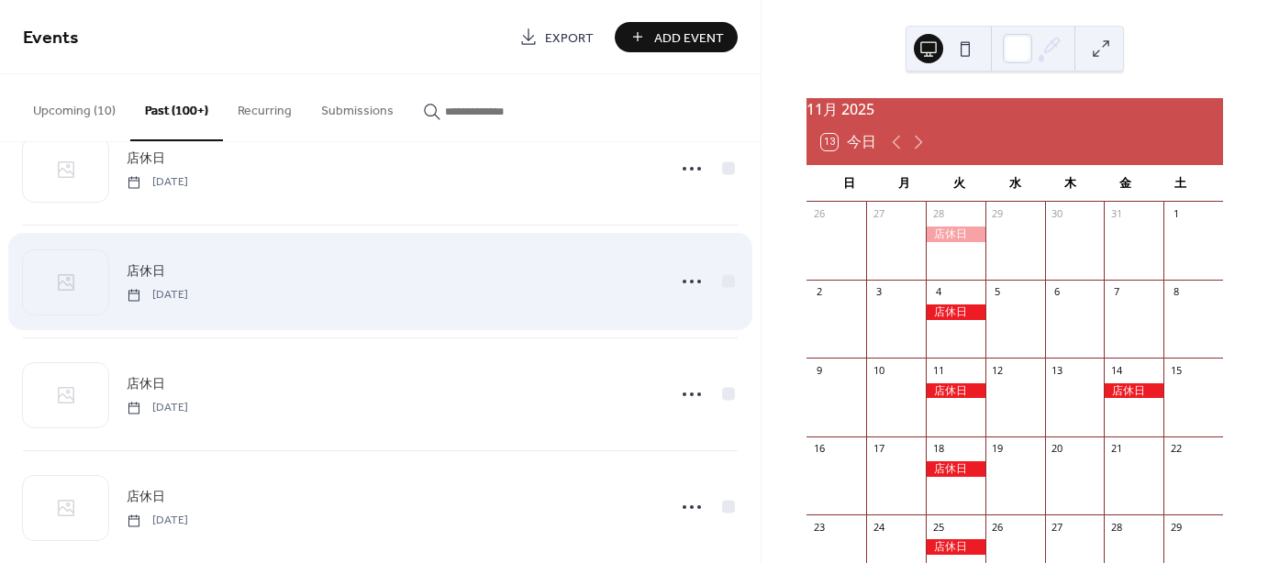
click at [161, 270] on span "店休日" at bounding box center [146, 271] width 39 height 19
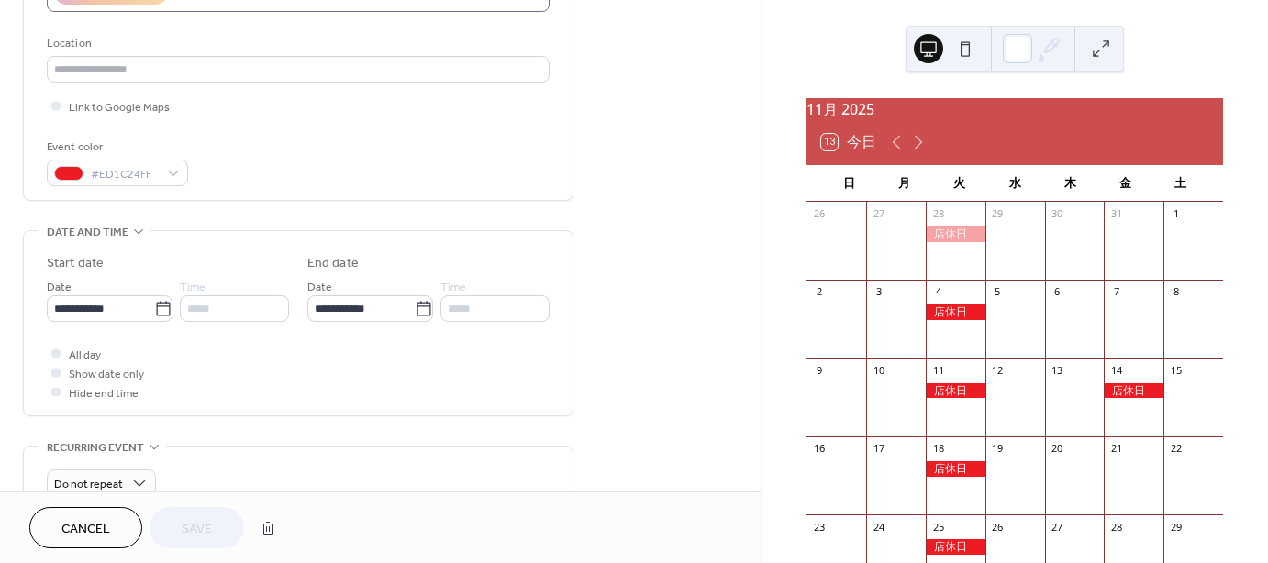
scroll to position [1, 0]
click at [156, 305] on icon at bounding box center [163, 309] width 18 height 18
click at [154, 305] on input "**********" at bounding box center [100, 308] width 107 height 27
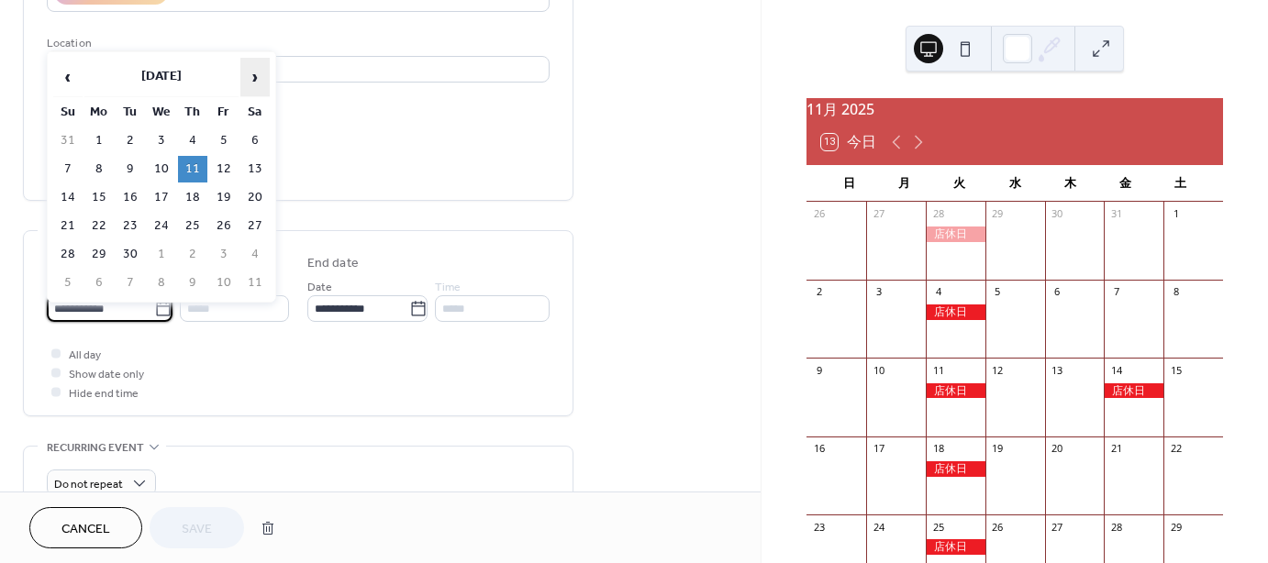
click at [247, 79] on span "›" at bounding box center [255, 77] width 28 height 37
click at [197, 249] on td "27" at bounding box center [192, 254] width 29 height 27
type input "**********"
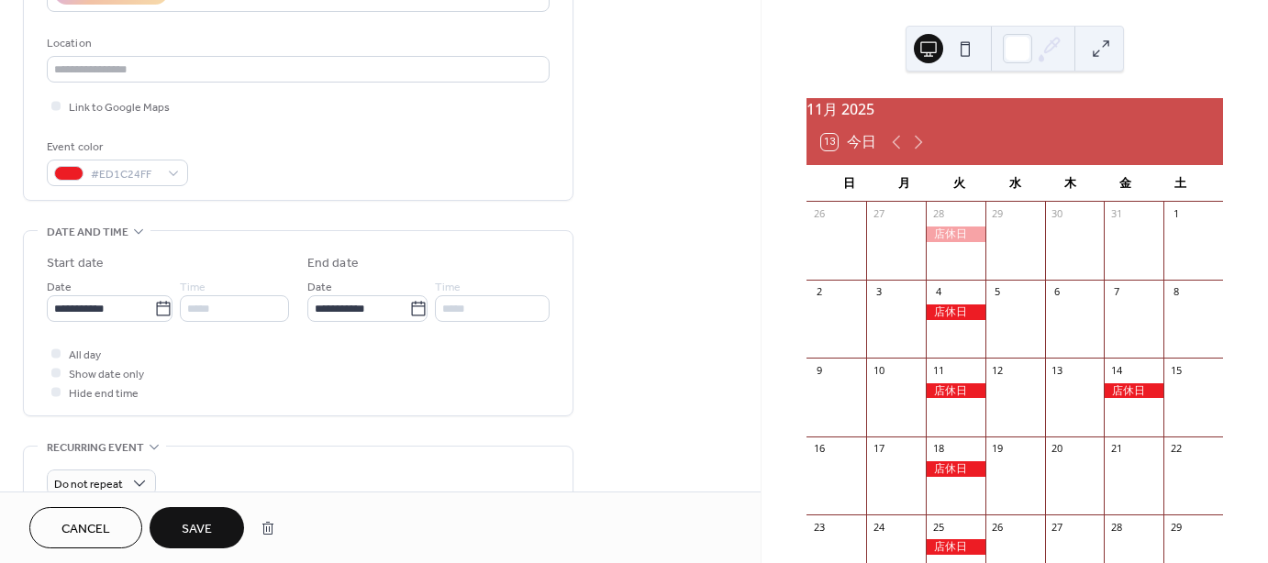
click at [217, 517] on button "Save" at bounding box center [196, 527] width 94 height 41
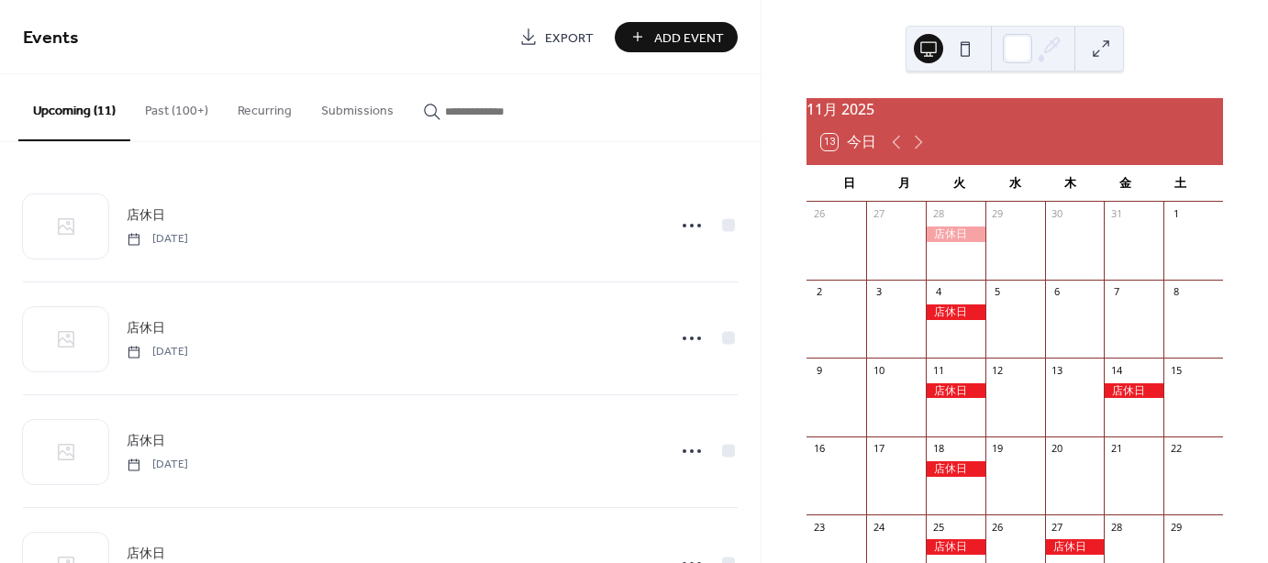
click at [919, 149] on icon at bounding box center [918, 143] width 8 height 14
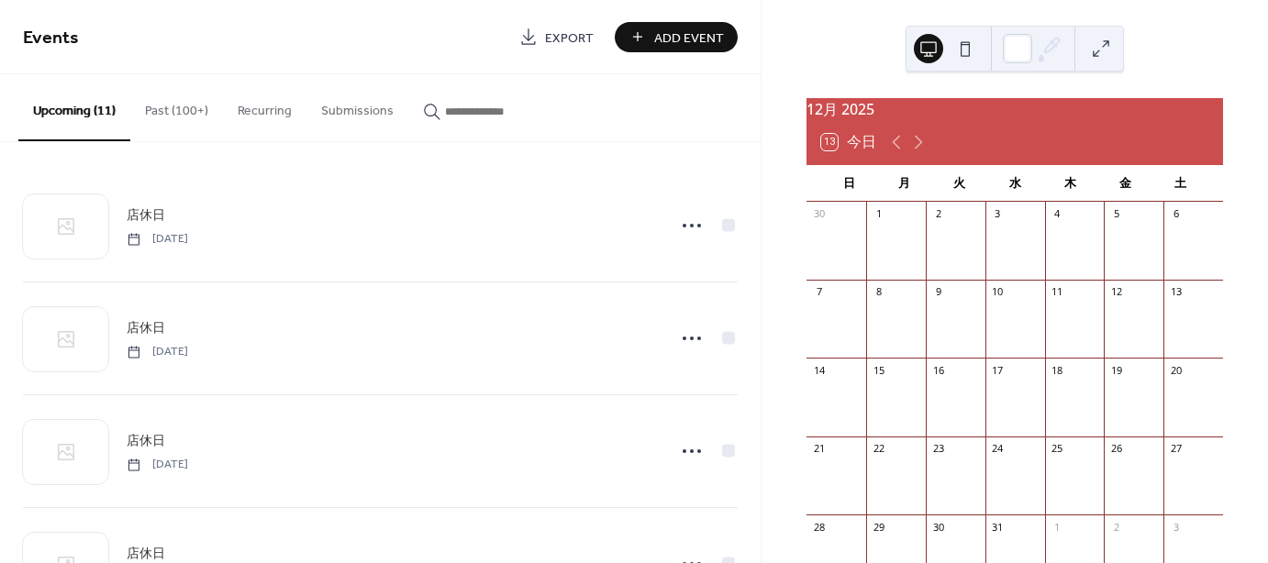
click at [187, 110] on button "Past (100+)" at bounding box center [176, 106] width 93 height 65
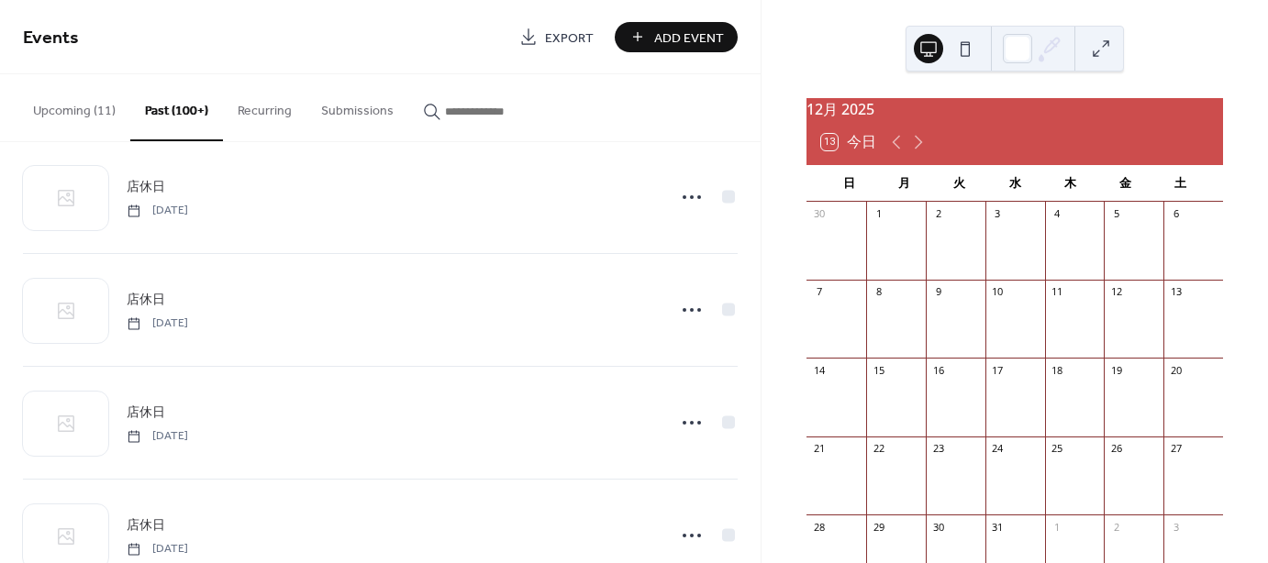
scroll to position [734, 0]
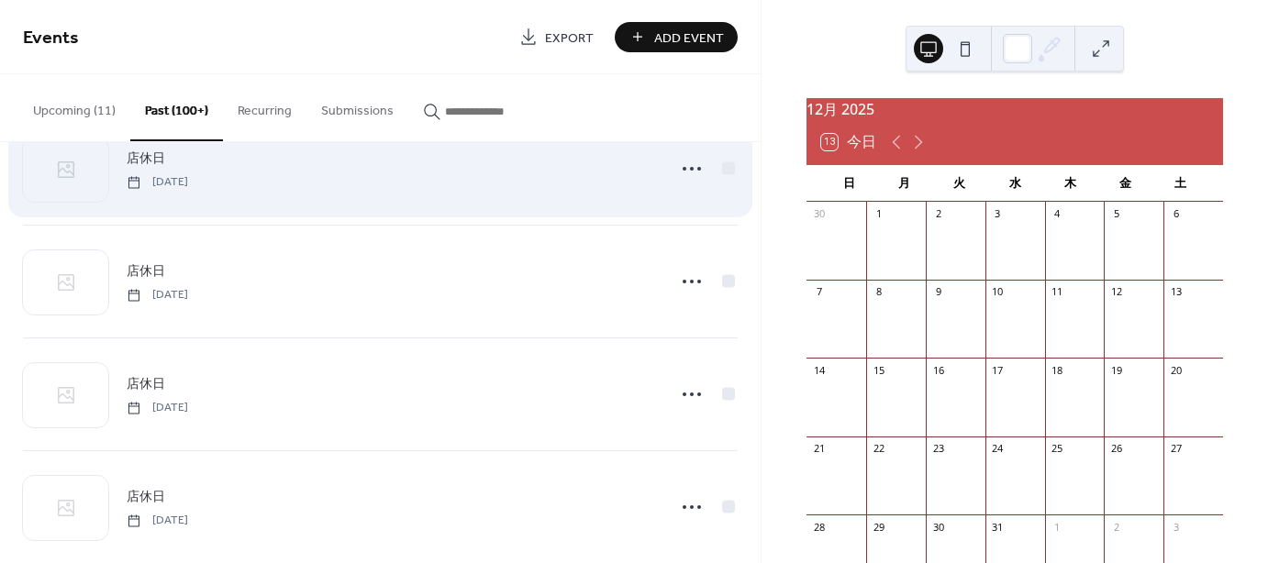
click at [157, 161] on span "店休日" at bounding box center [146, 158] width 39 height 19
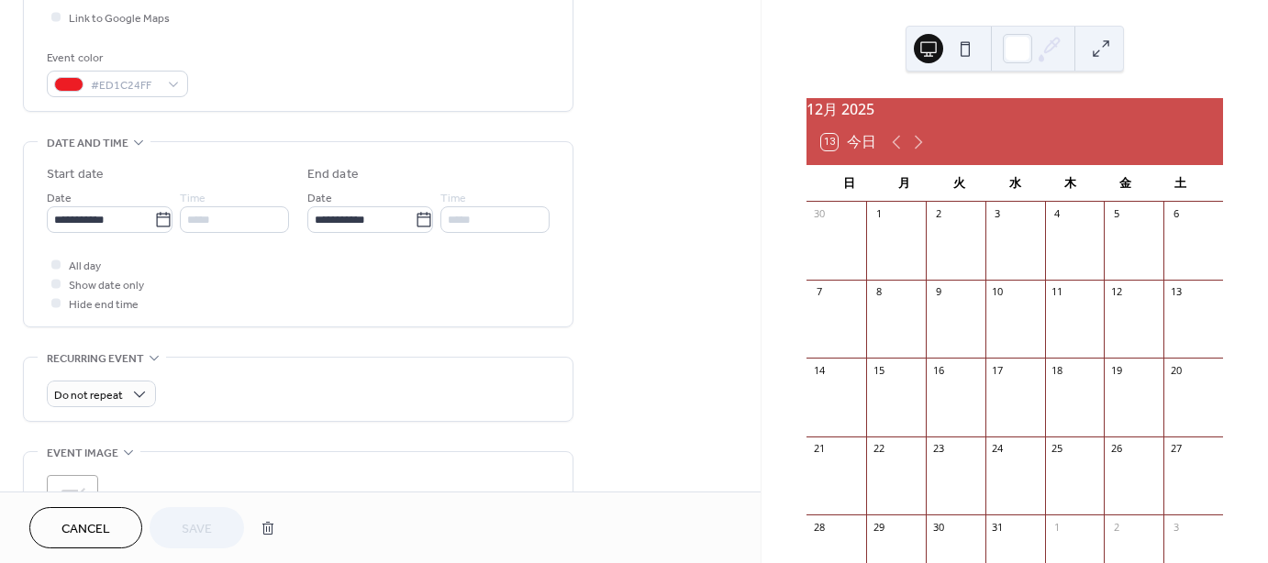
scroll to position [364, 0]
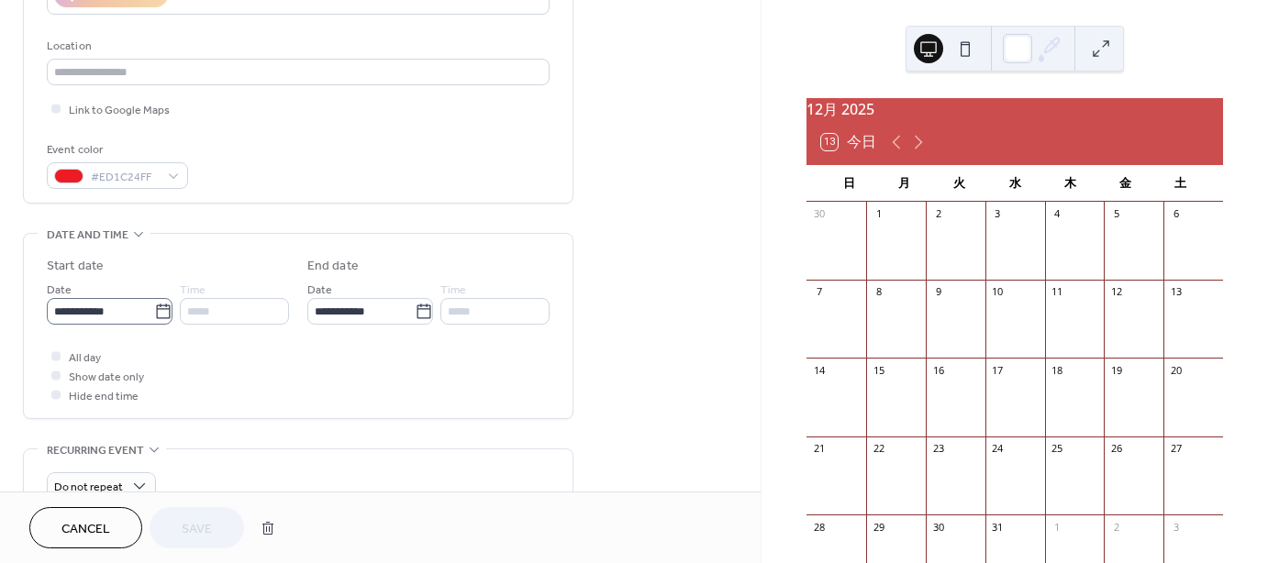
click at [154, 310] on icon at bounding box center [163, 312] width 18 height 18
click at [154, 310] on input "**********" at bounding box center [100, 311] width 107 height 27
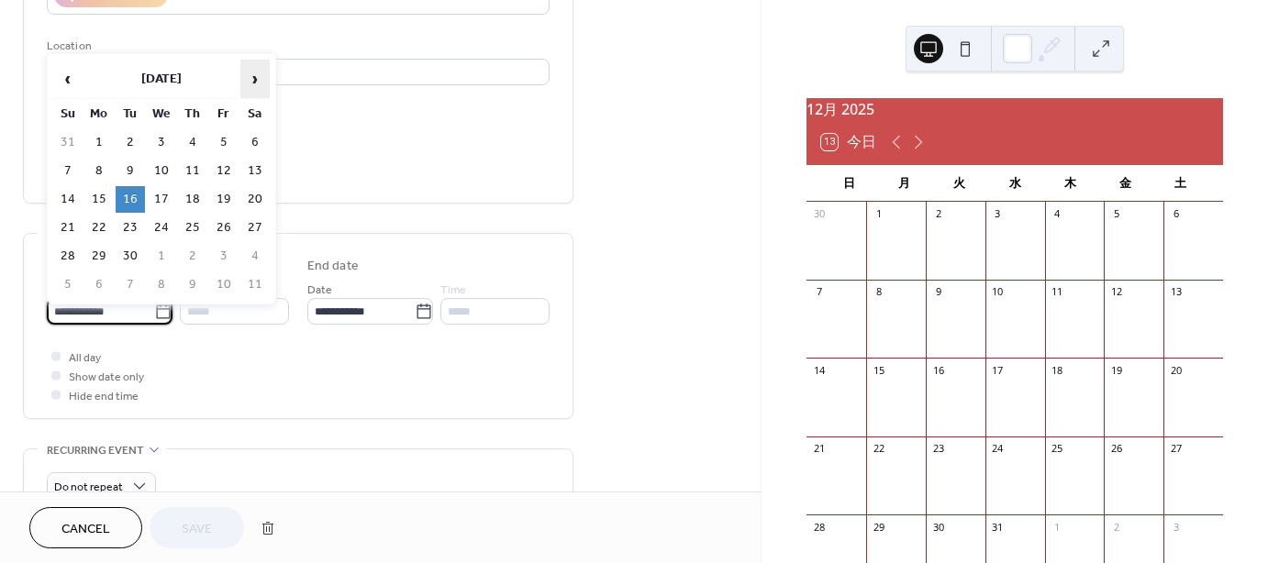
click at [256, 75] on span "›" at bounding box center [255, 79] width 28 height 37
click at [129, 139] on td "2" at bounding box center [130, 142] width 29 height 27
type input "**********"
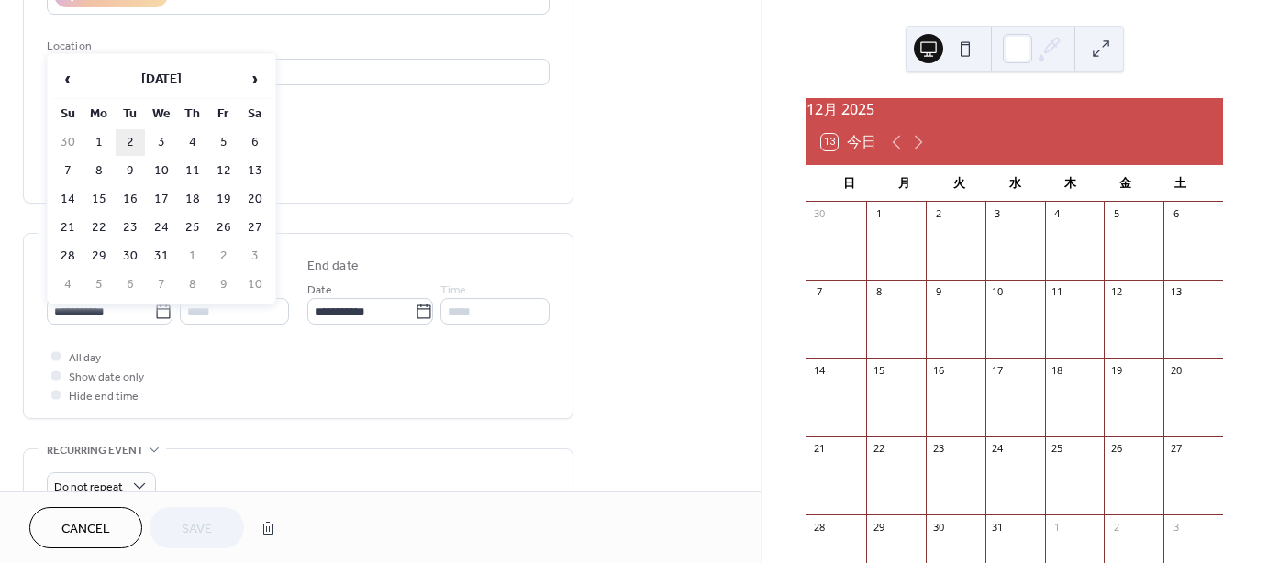
type input "**********"
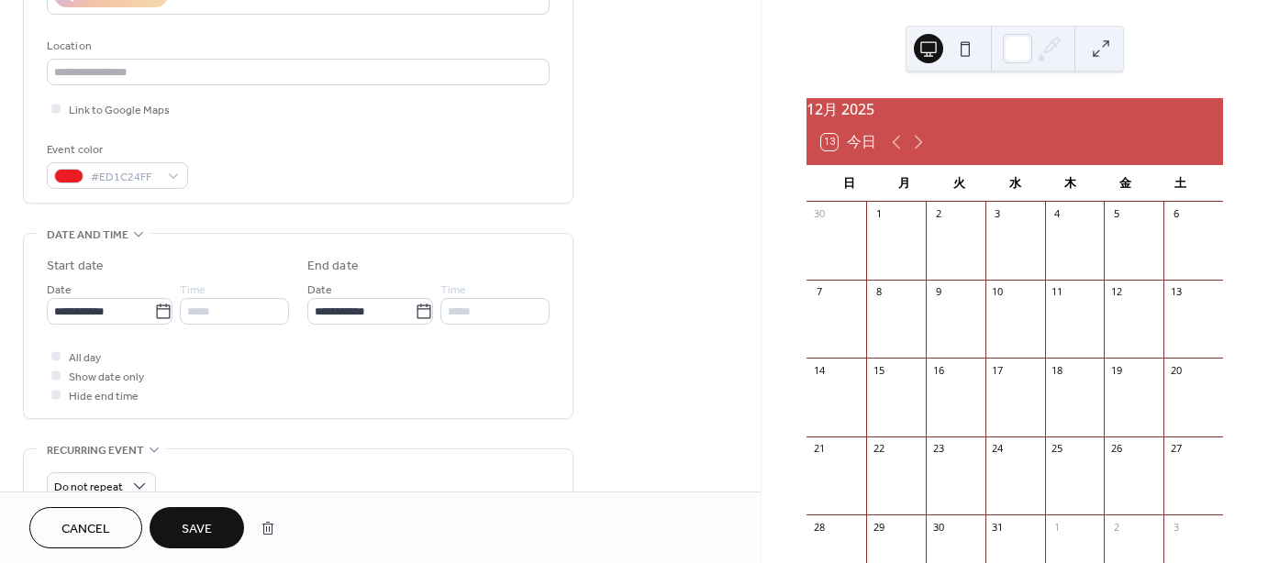
click at [202, 524] on span "Save" at bounding box center [197, 529] width 30 height 19
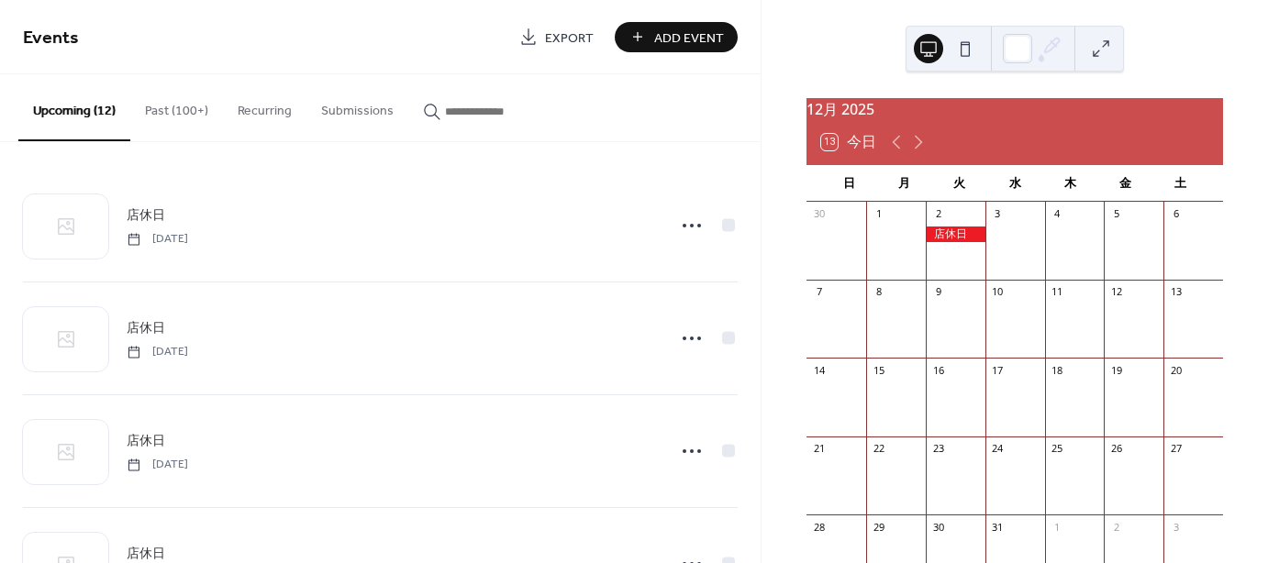
click at [188, 109] on button "Past (100+)" at bounding box center [176, 106] width 93 height 65
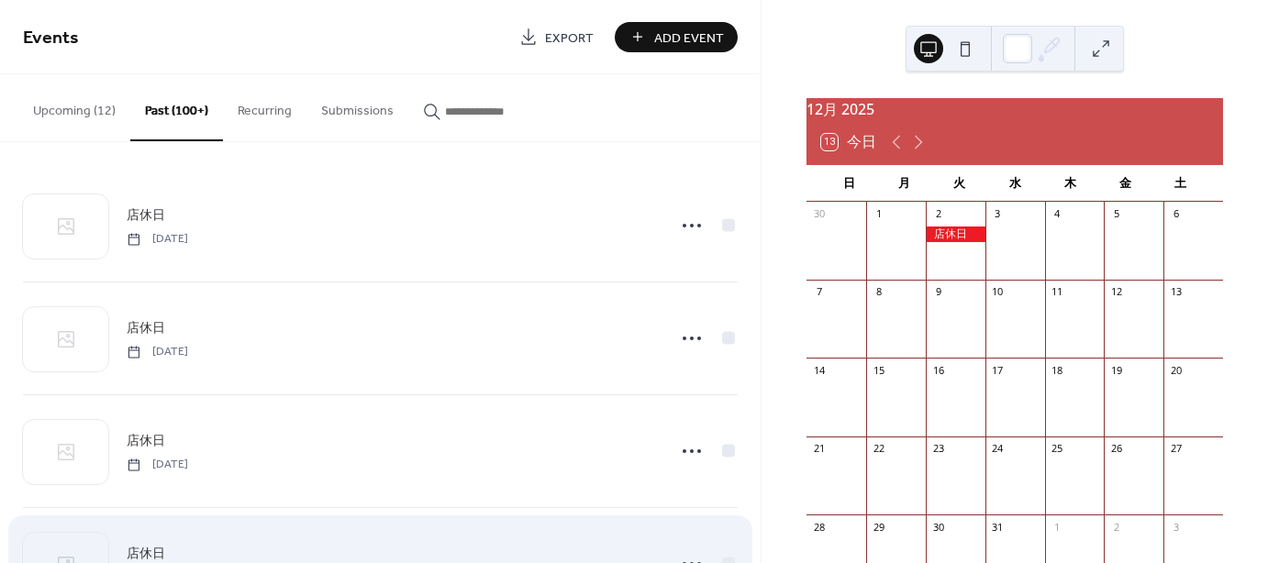
scroll to position [550, 0]
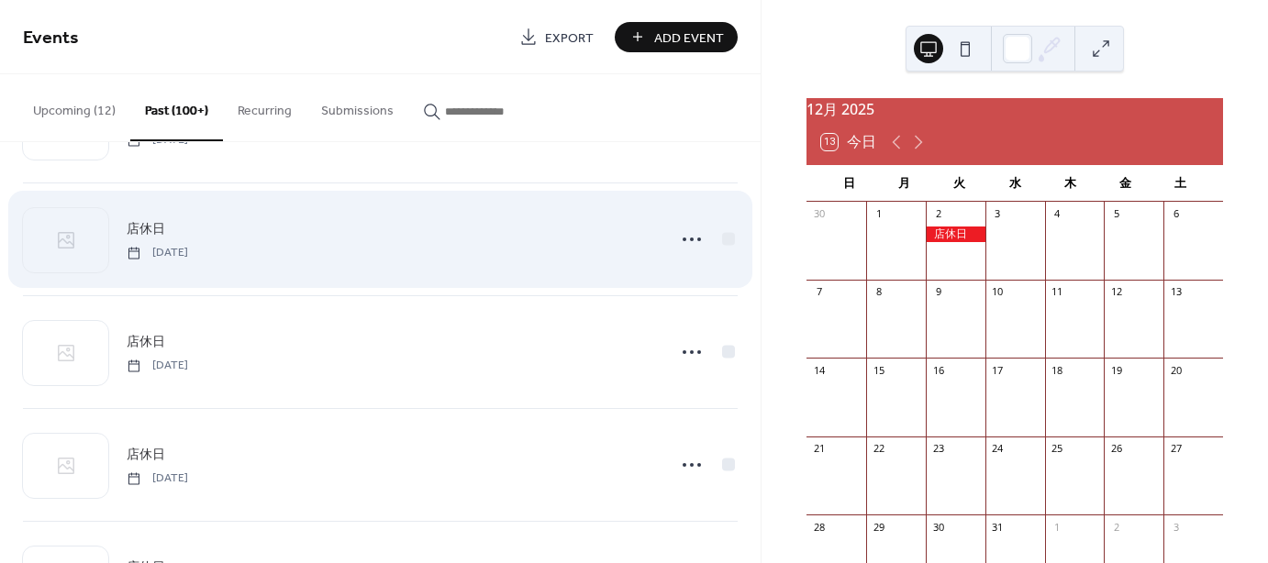
click at [188, 255] on span "[DATE]" at bounding box center [157, 253] width 61 height 17
click at [144, 221] on span "店休日" at bounding box center [146, 229] width 39 height 19
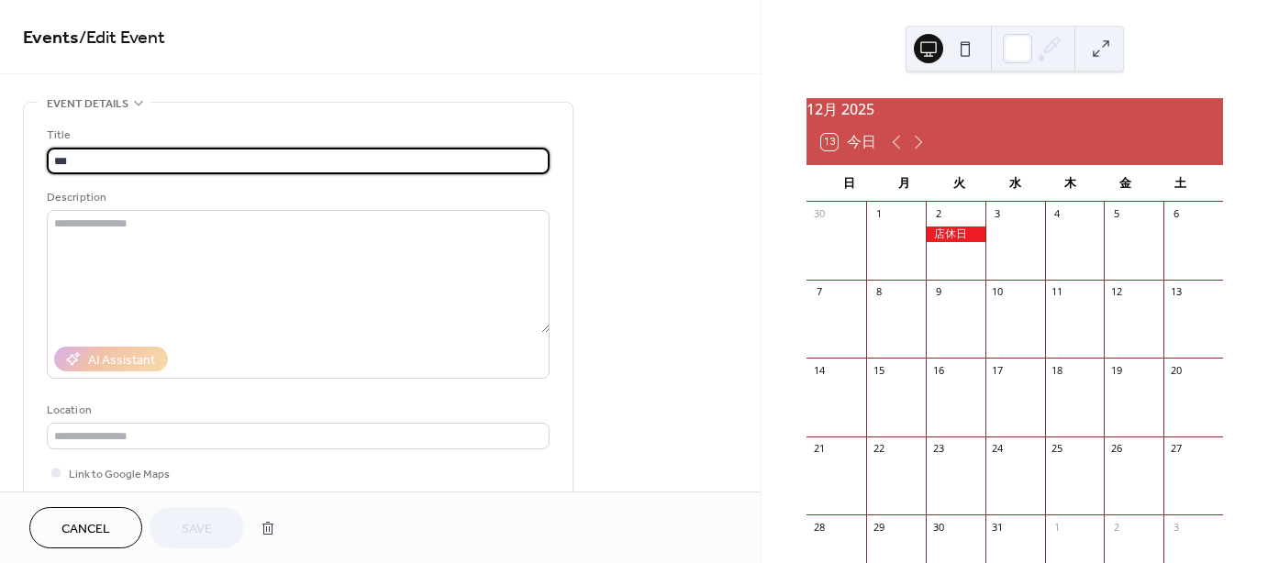
scroll to position [275, 0]
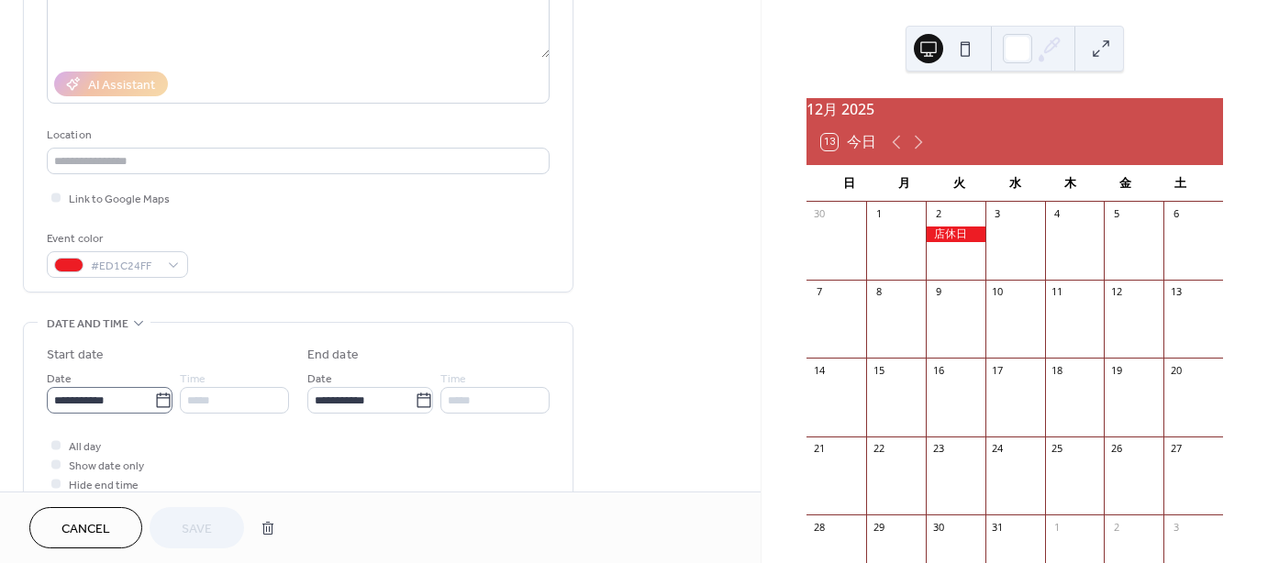
click at [157, 401] on icon at bounding box center [163, 401] width 18 height 18
click at [154, 401] on input "**********" at bounding box center [100, 400] width 107 height 27
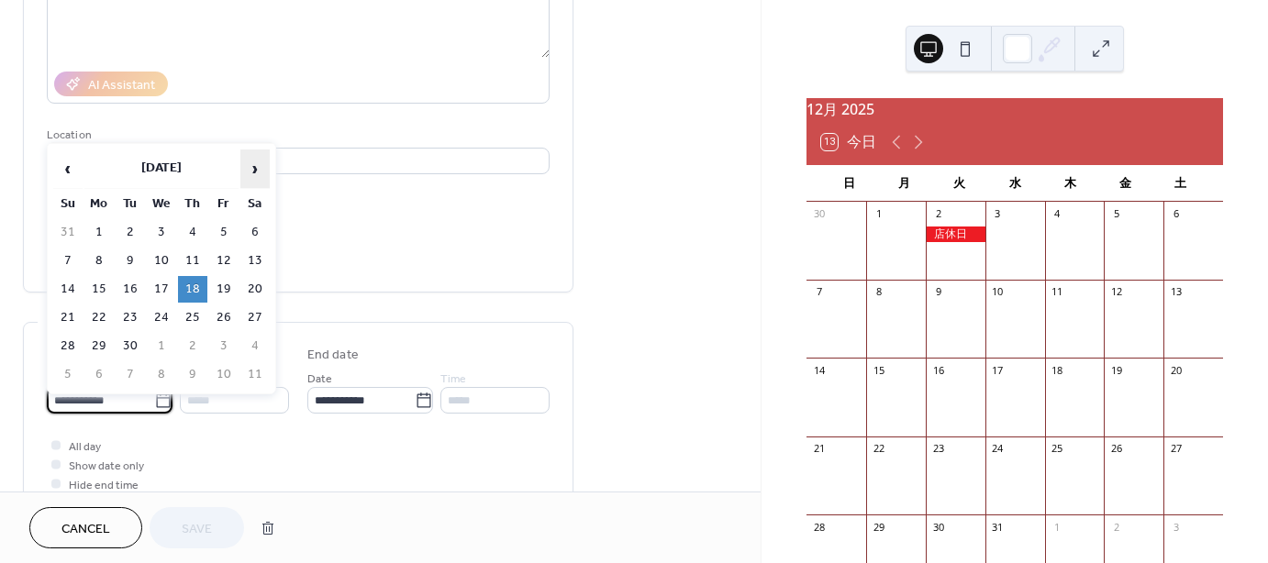
click at [253, 165] on span "›" at bounding box center [255, 168] width 28 height 37
click at [124, 260] on td "9" at bounding box center [130, 261] width 29 height 27
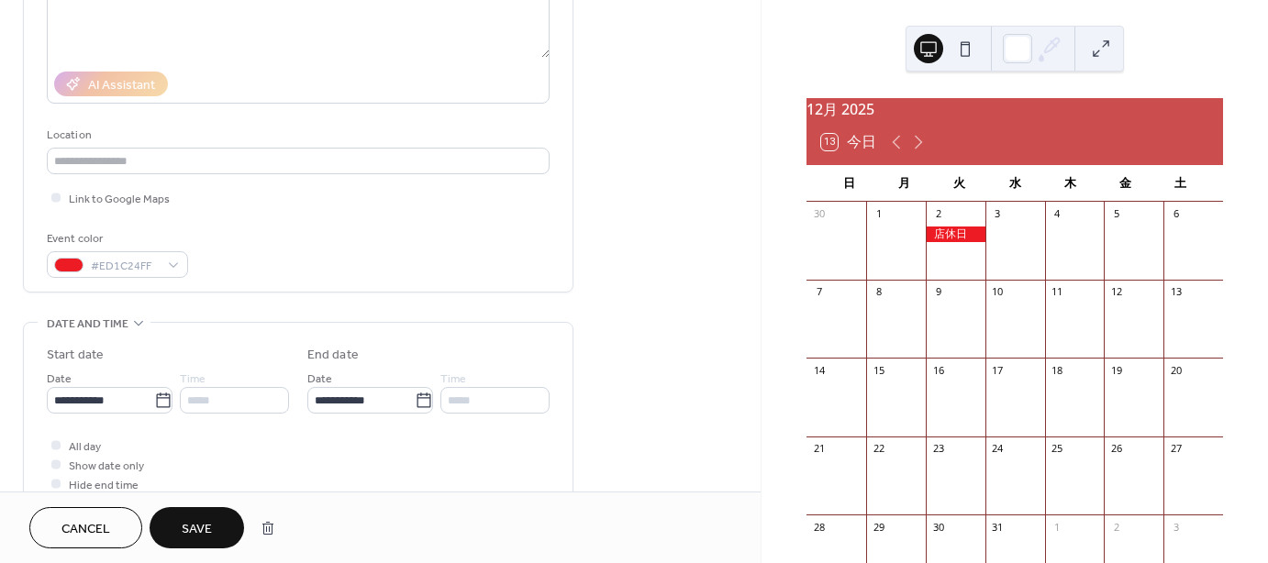
type input "**********"
click at [195, 522] on span "Save" at bounding box center [197, 529] width 30 height 19
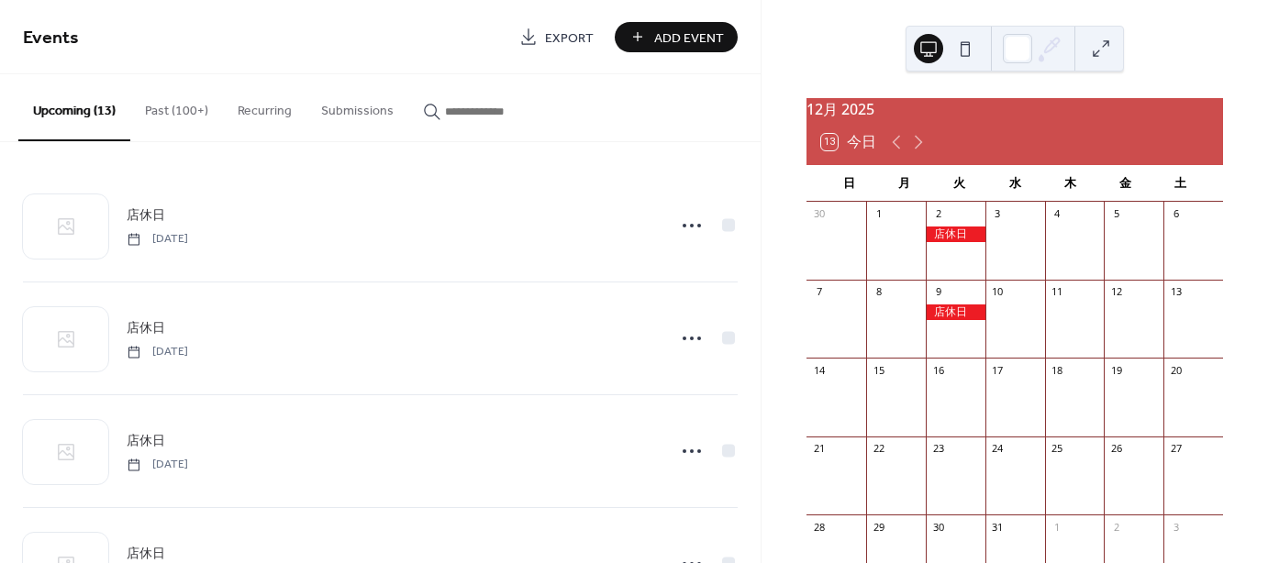
click at [180, 109] on button "Past (100+)" at bounding box center [176, 106] width 93 height 65
click at [191, 107] on button "Past (100+)" at bounding box center [176, 106] width 93 height 65
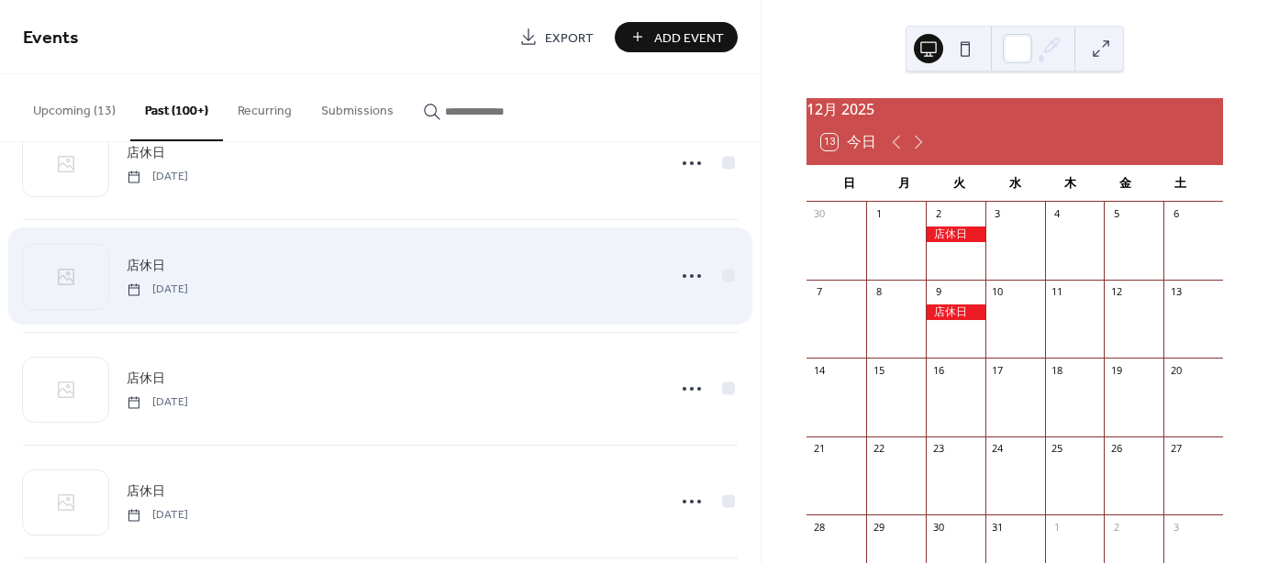
click at [144, 257] on span "店休日" at bounding box center [146, 266] width 39 height 19
